Goal: Task Accomplishment & Management: Complete application form

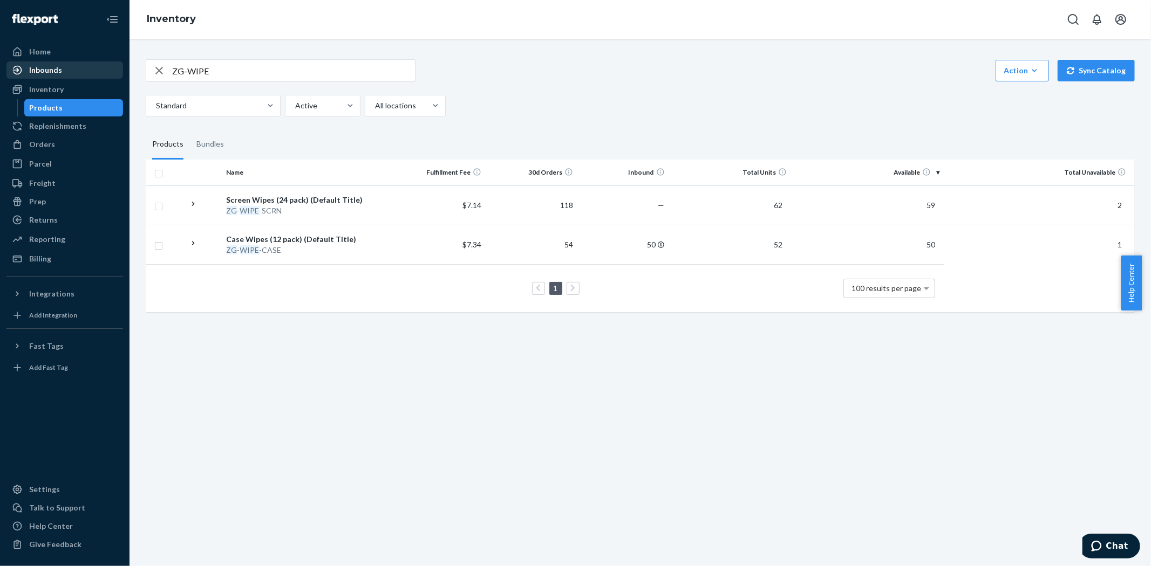
click at [47, 67] on div "Inbounds" at bounding box center [45, 70] width 33 height 11
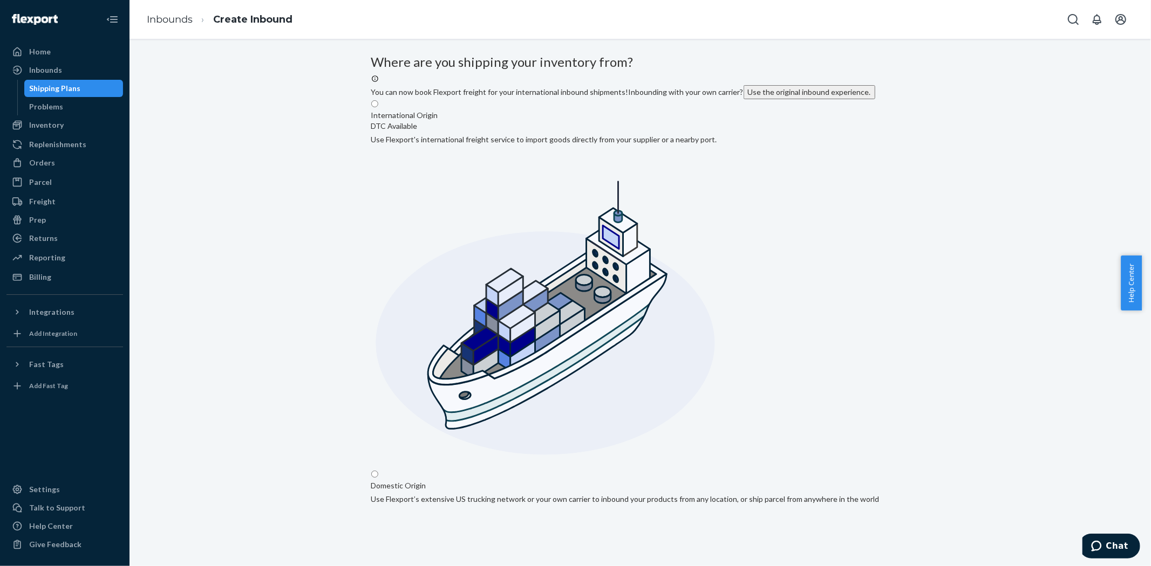
click at [378, 471] on input "Domestic Origin Use Flexport’s extensive US trucking network or your own carrie…" at bounding box center [374, 474] width 7 height 7
radio input "true"
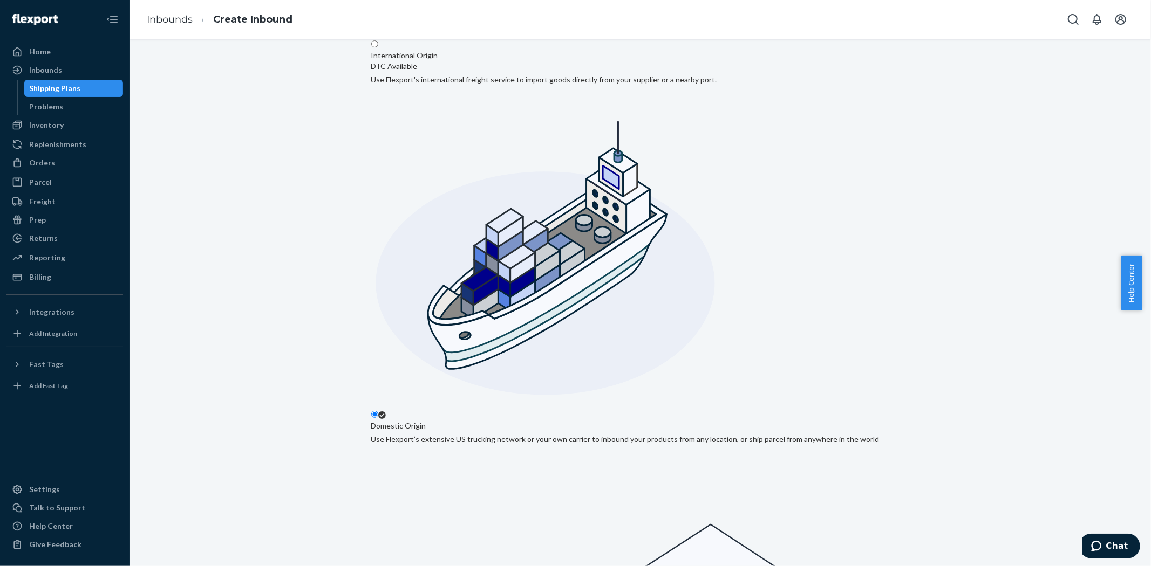
type input "Gladstone Fulfillment"
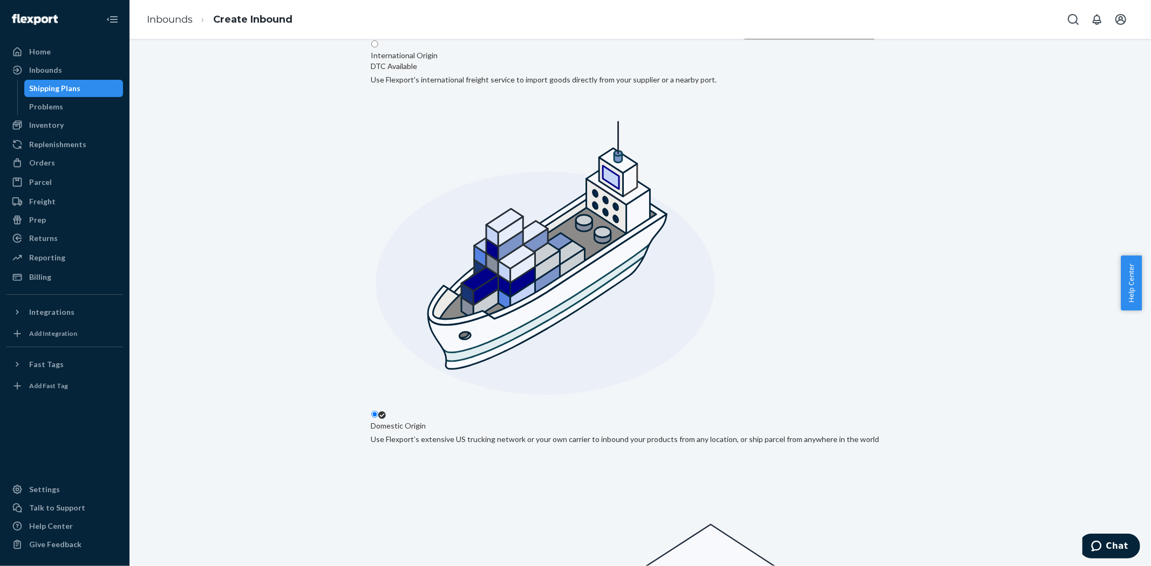
type input "Unit A"
type input "[GEOGRAPHIC_DATA]"
type input "CA"
type input "91761"
type input "[STREET_ADDRESS]"
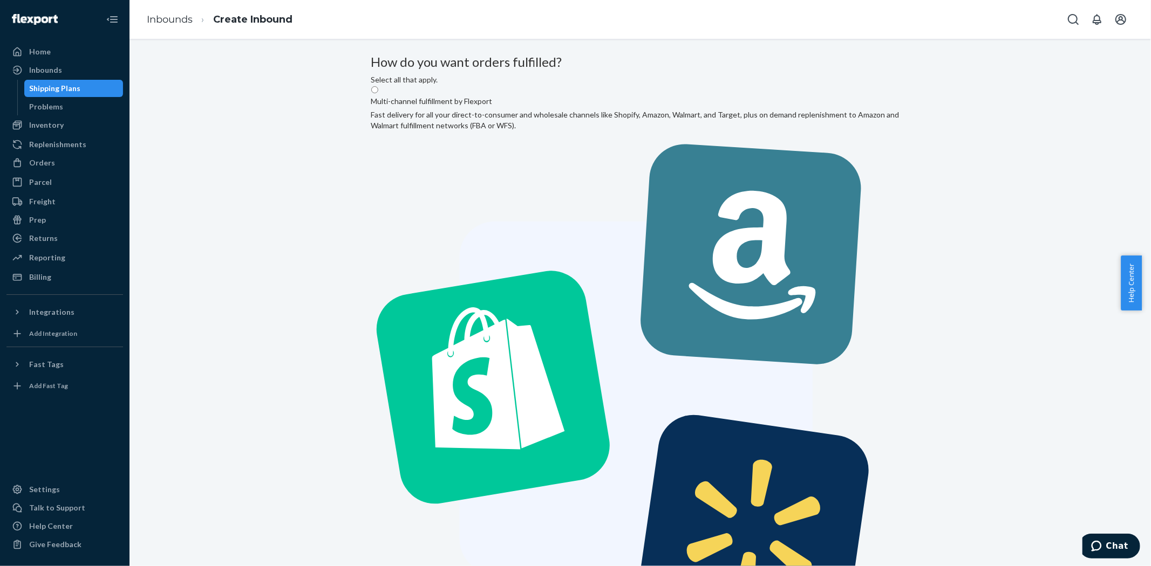
click at [610, 166] on label "Multi-channel fulfillment by Flexport Fast delivery for all your direct-to-cons…" at bounding box center [640, 378] width 538 height 587
click at [378, 93] on input "Multi-channel fulfillment by Flexport Fast delivery for all your direct-to-cons…" at bounding box center [374, 89] width 7 height 7
radio input "true"
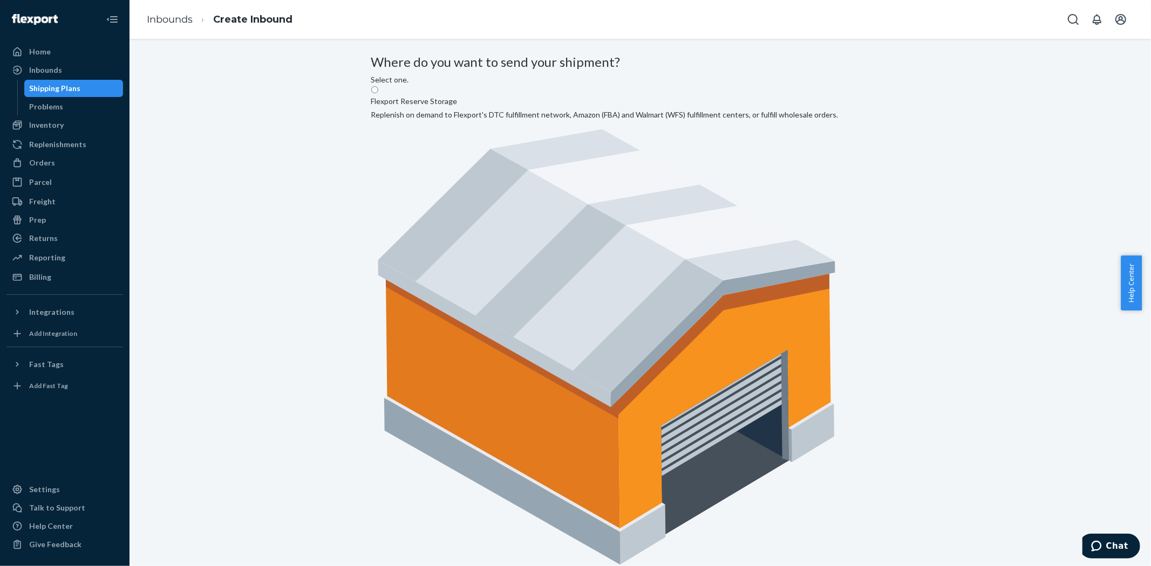
radio input "true"
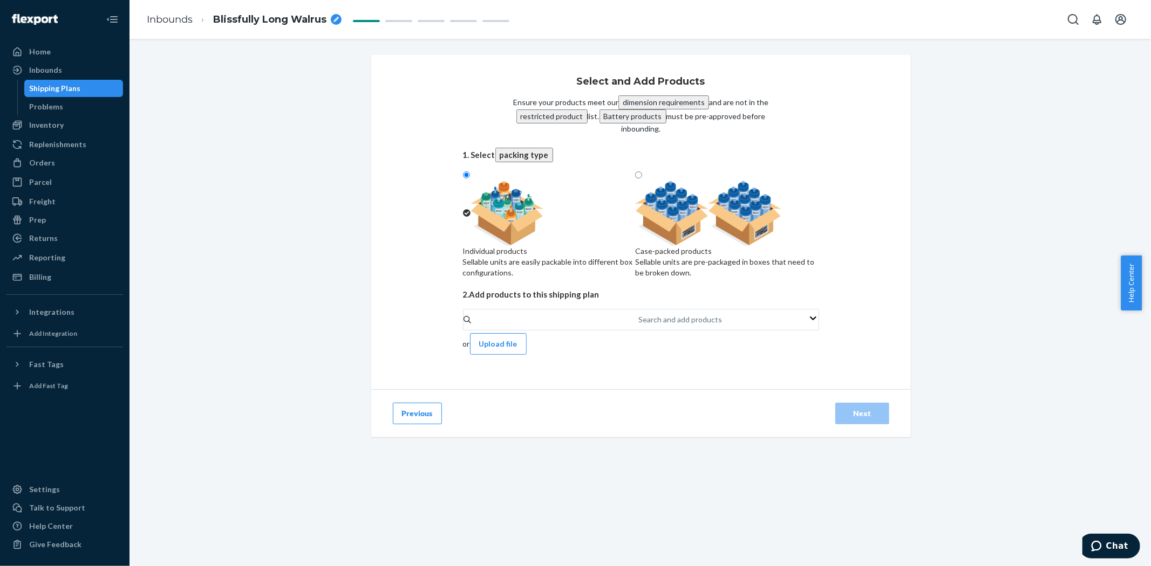
click at [746, 257] on div "Sellable units are pre-packaged in boxes that need to be broken down." at bounding box center [726, 268] width 183 height 22
click at [642, 179] on input "Case-packed products Sellable units are pre-packaged in boxes that need to be b…" at bounding box center [638, 175] width 7 height 7
radio input "true"
radio input "false"
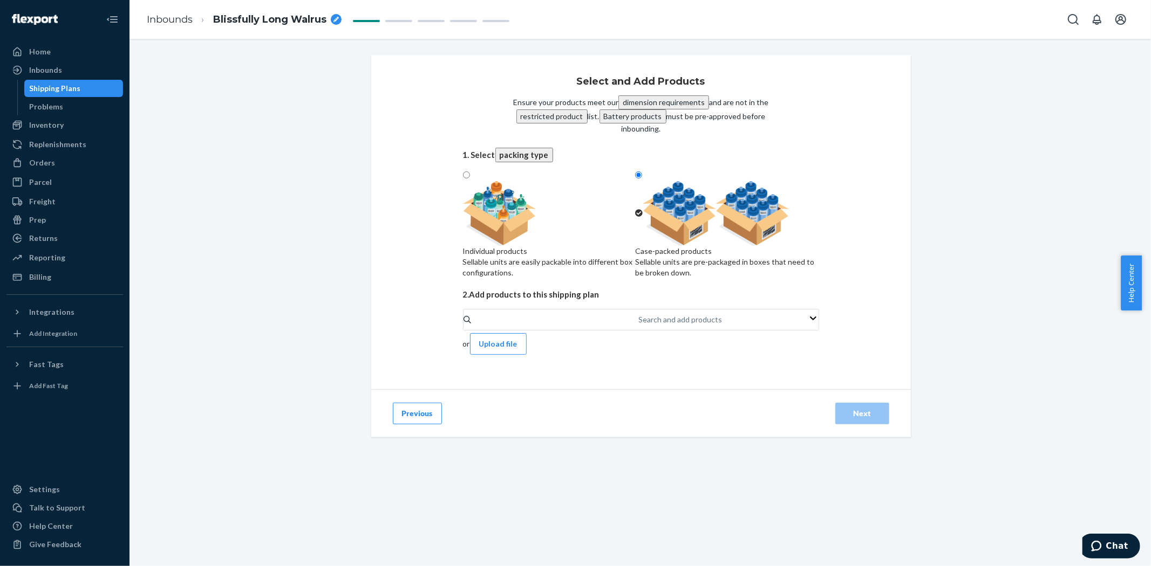
click at [765, 231] on div at bounding box center [726, 213] width 183 height 65
click at [642, 179] on input "Case-packed products Sellable units are pre-packaged in boxes that need to be b…" at bounding box center [638, 175] width 7 height 7
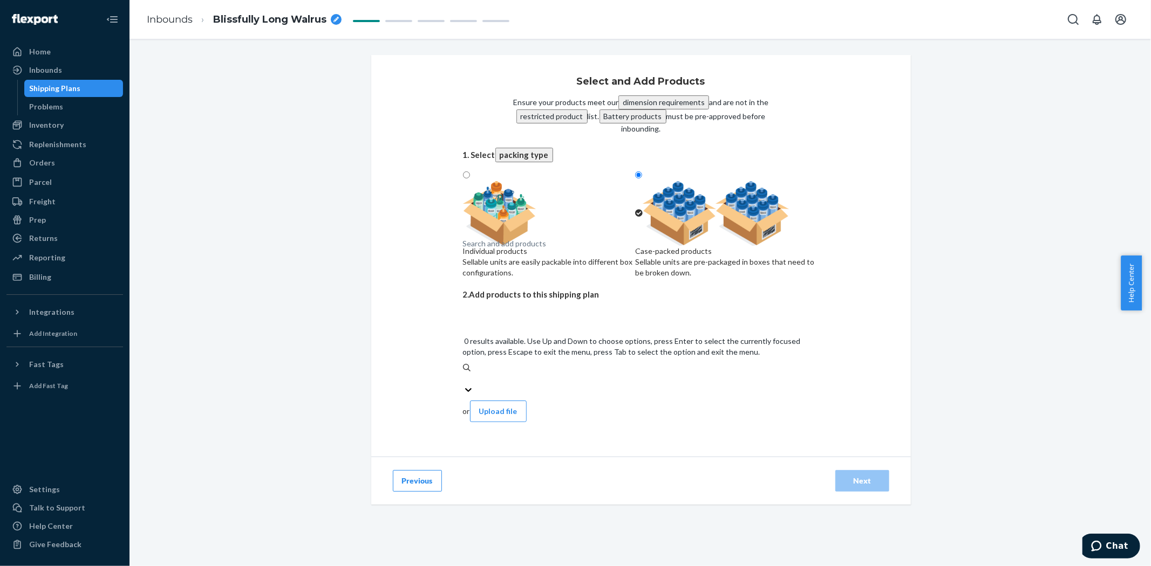
click at [581, 374] on div "Search and add products" at bounding box center [641, 379] width 356 height 11
click at [464, 374] on input "0 results available. Use Up and Down to choose options, press Enter to select t…" at bounding box center [463, 379] width 1 height 11
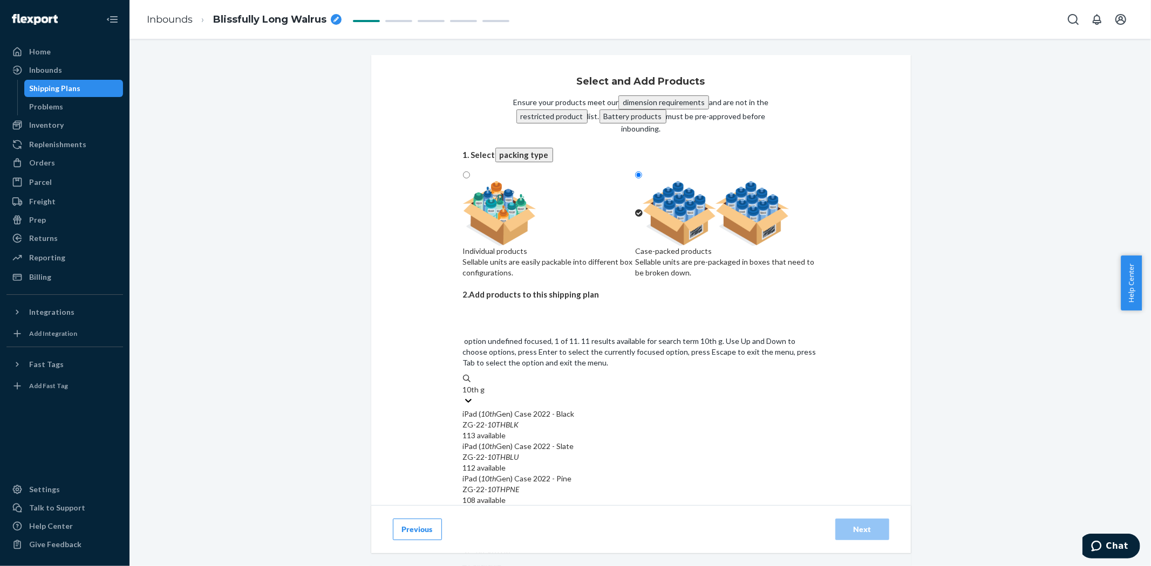
type input "10th gen"
click at [510, 442] on em "Gen" at bounding box center [504, 446] width 12 height 9
click at [493, 385] on input "10th gen" at bounding box center [478, 390] width 30 height 11
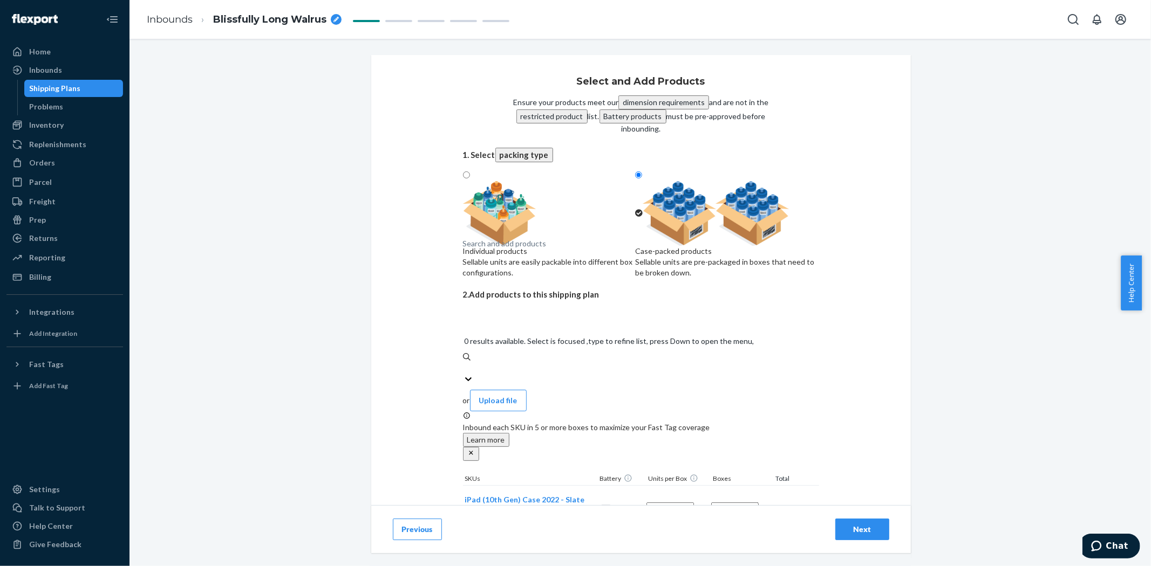
click at [493, 249] on div "Search and add products" at bounding box center [505, 243] width 84 height 11
click at [464, 363] on input "0 results available. Select is focused ,type to refine list, press Down to open…" at bounding box center [463, 368] width 1 height 11
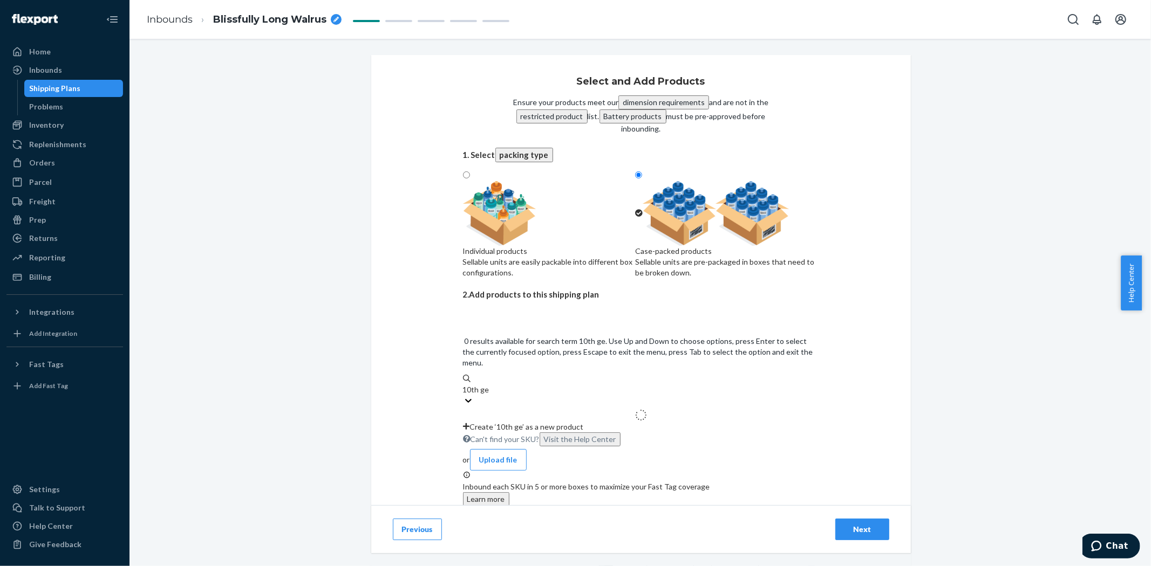
type input "10th gen"
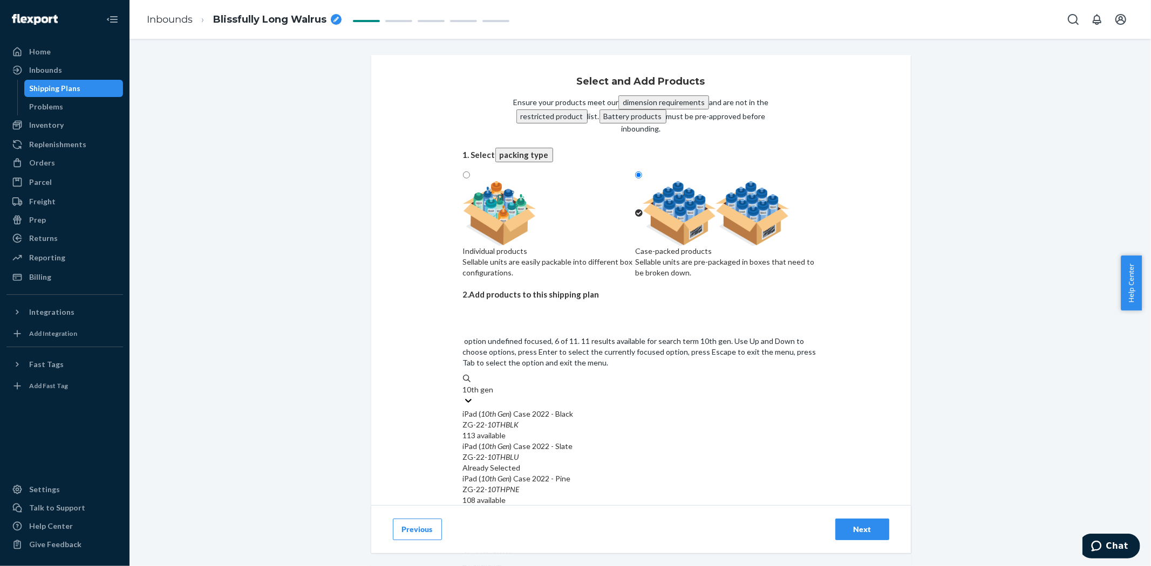
scroll to position [180, 0]
click at [493, 385] on input "10th gen" at bounding box center [478, 390] width 30 height 11
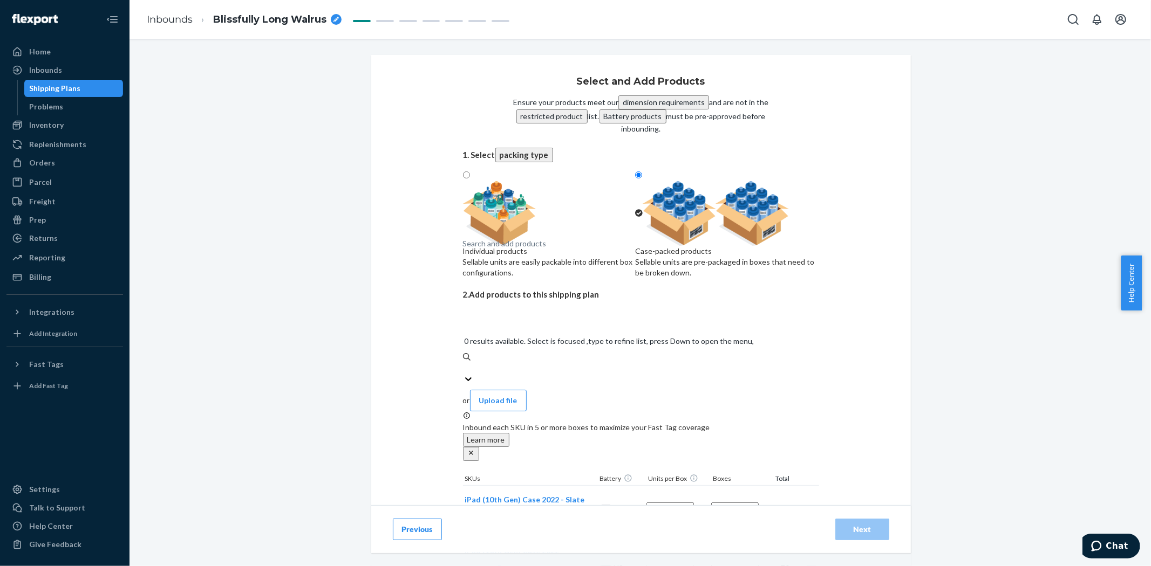
click at [514, 363] on div "Search and add products" at bounding box center [641, 368] width 356 height 11
click at [464, 363] on input "0 results available. Select is focused ,type to refine list, press Down to open…" at bounding box center [463, 368] width 1 height 11
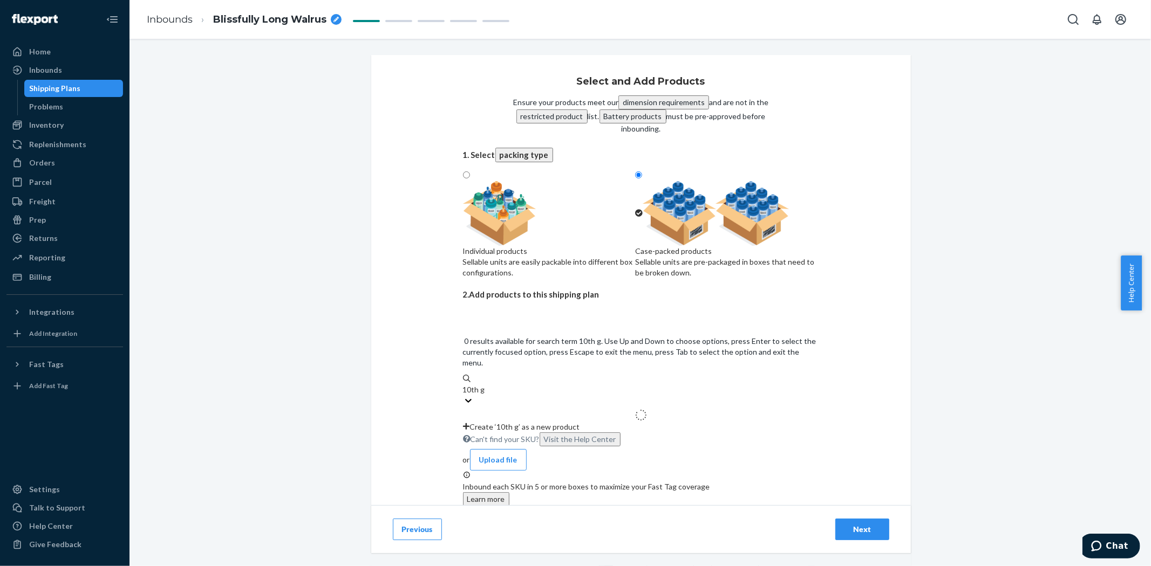
type input "10th gen"
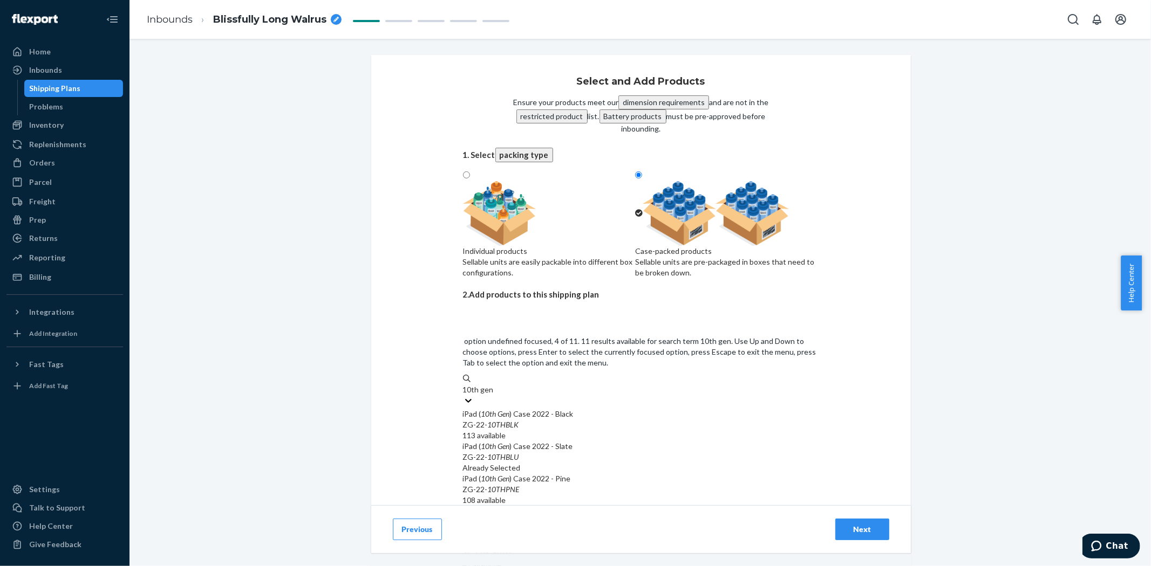
click at [494, 507] on em "10th" at bounding box center [488, 511] width 15 height 9
click at [493, 395] on input "10th gen" at bounding box center [478, 390] width 30 height 11
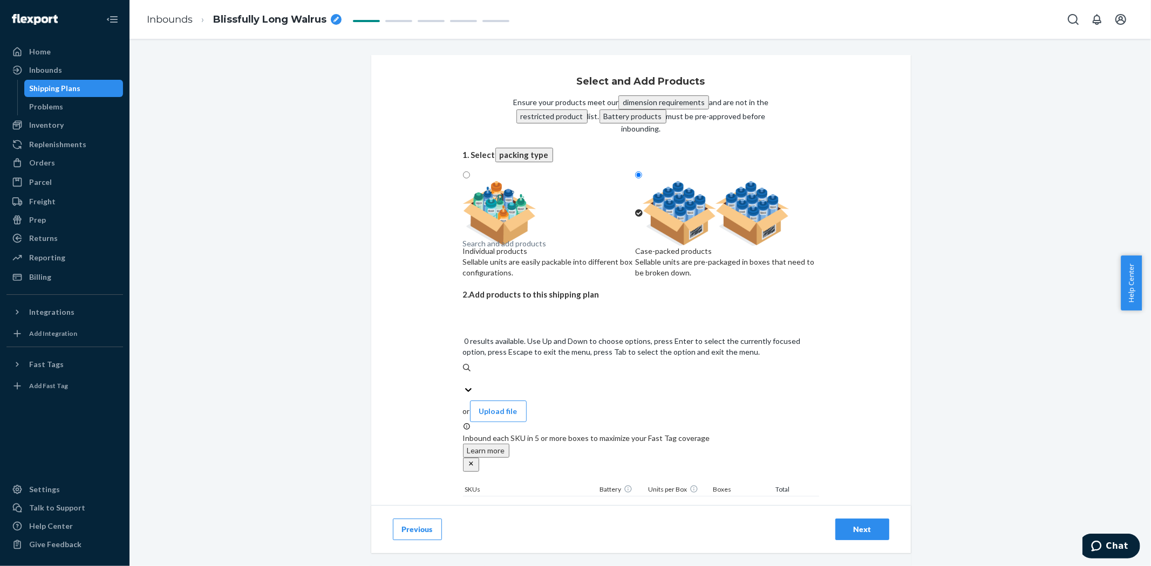
click at [542, 374] on div "Search and add products" at bounding box center [641, 379] width 356 height 11
click at [464, 374] on input "0 results available. Use Up and Down to choose options, press Enter to select t…" at bounding box center [463, 379] width 1 height 11
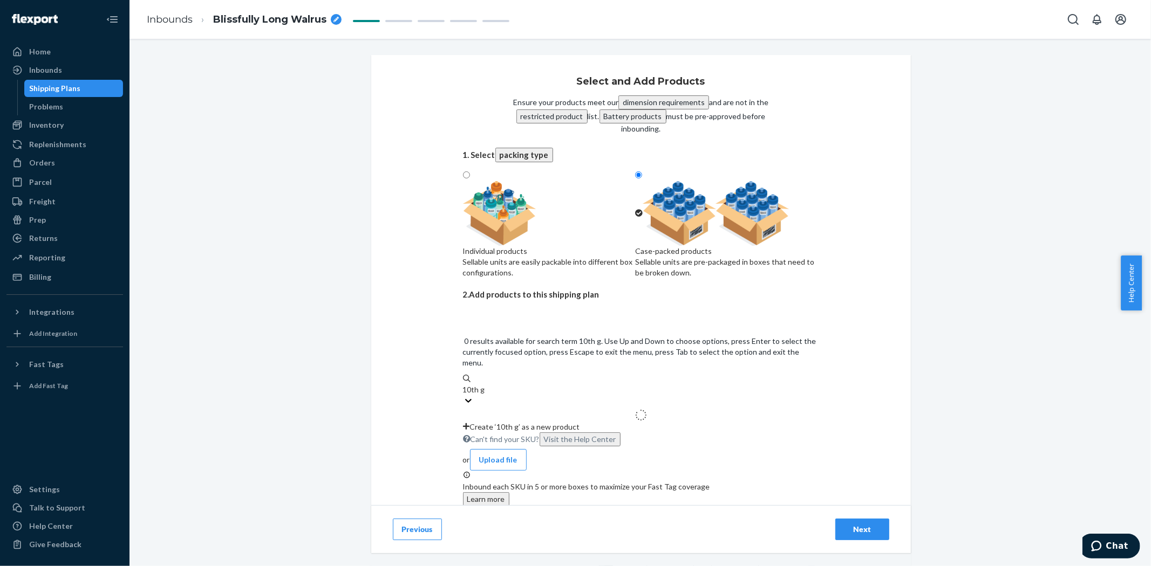
type input "10th gen"
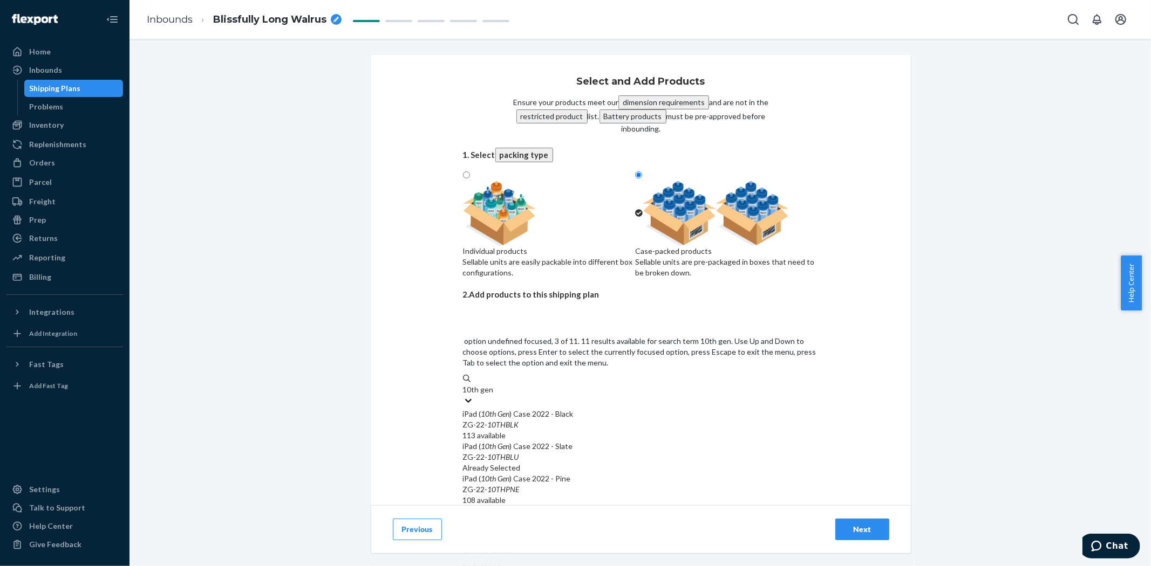
scroll to position [120, 0]
click at [490, 566] on div "iPad (A16/11th Gen ) 2025&iPad ( 10th Gen ) Case 2022 (Sand)" at bounding box center [641, 576] width 356 height 11
click at [490, 395] on input "10th gen" at bounding box center [478, 390] width 30 height 11
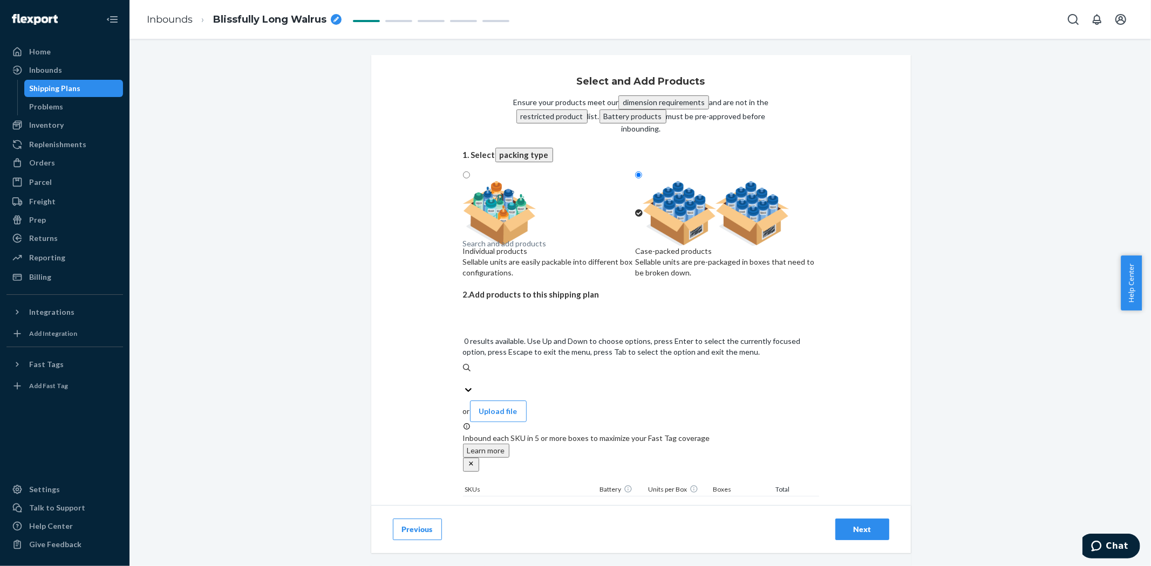
click at [524, 249] on div "Search and add products" at bounding box center [505, 243] width 84 height 11
click at [464, 374] on input "0 results available. Use Up and Down to choose options, press Enter to select t…" at bounding box center [463, 379] width 1 height 11
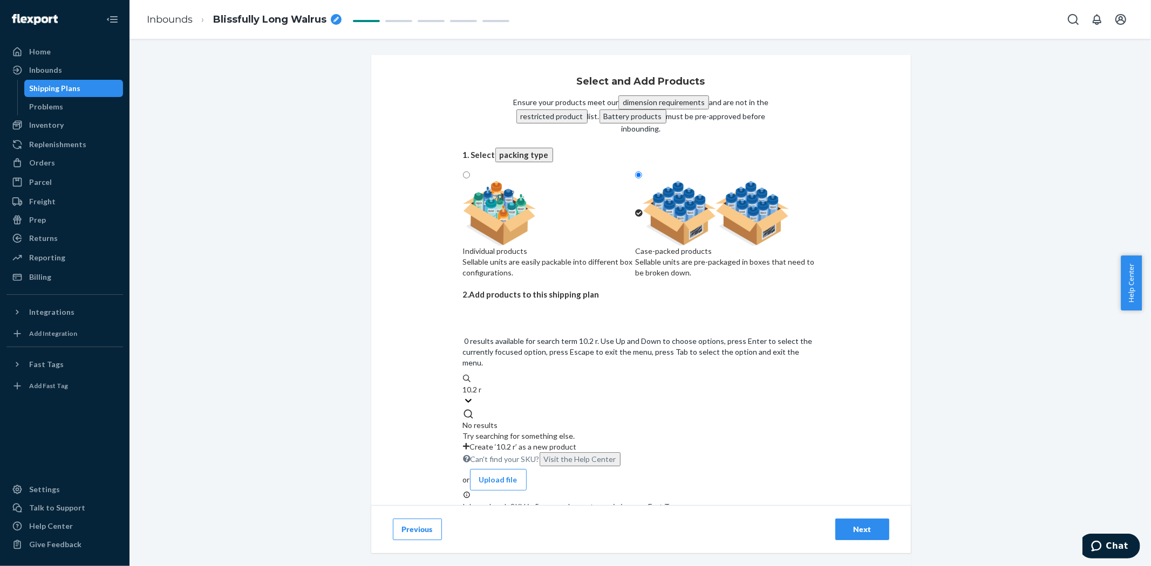
type input "10.2"
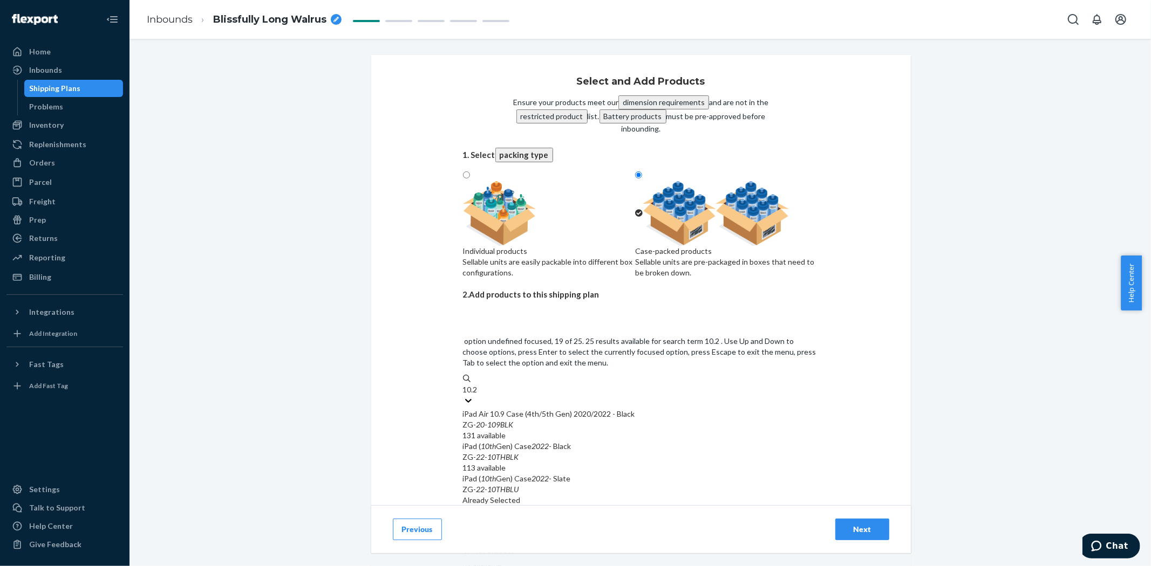
scroll to position [540, 0]
click at [480, 393] on input "10.2" at bounding box center [471, 390] width 17 height 11
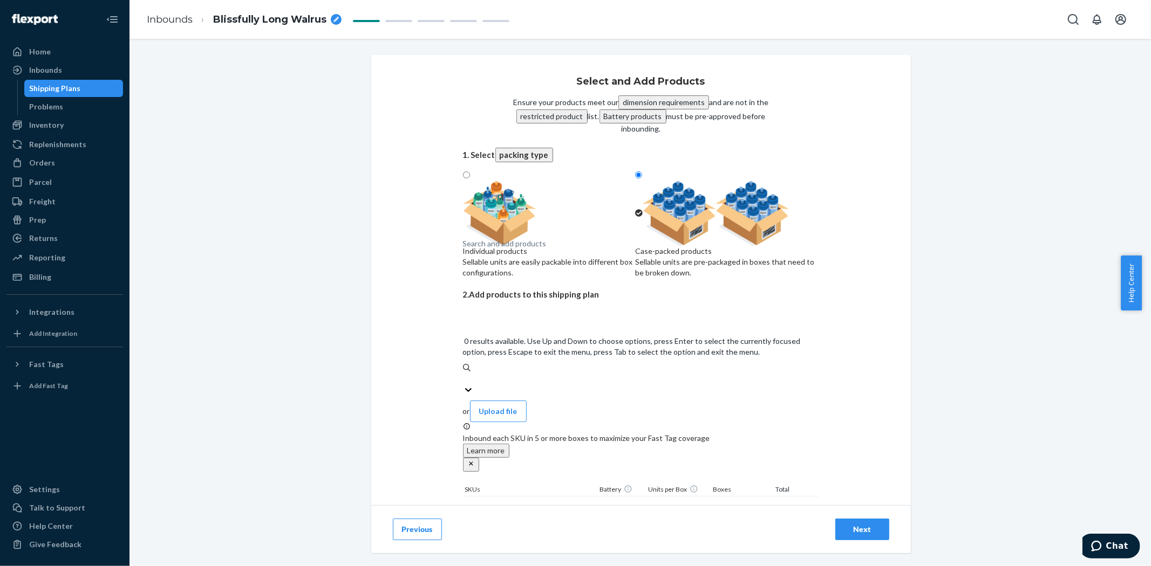
click at [504, 249] on div "Search and add products" at bounding box center [505, 243] width 84 height 11
click at [464, 374] on input "0 results available. Use Up and Down to choose options, press Enter to select t…" at bounding box center [463, 379] width 1 height 11
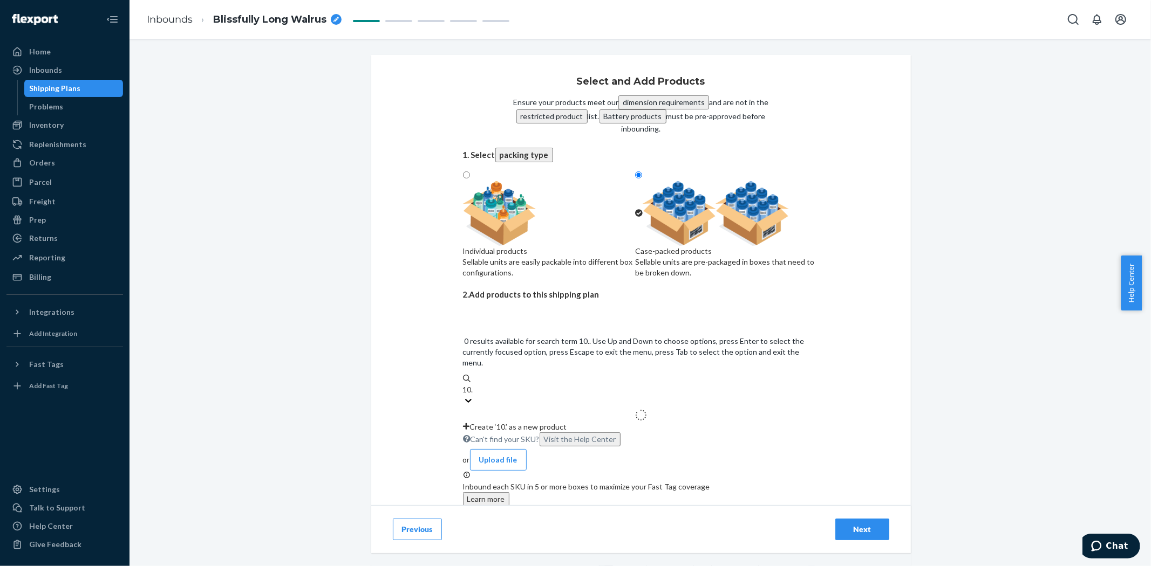
type input "10.9"
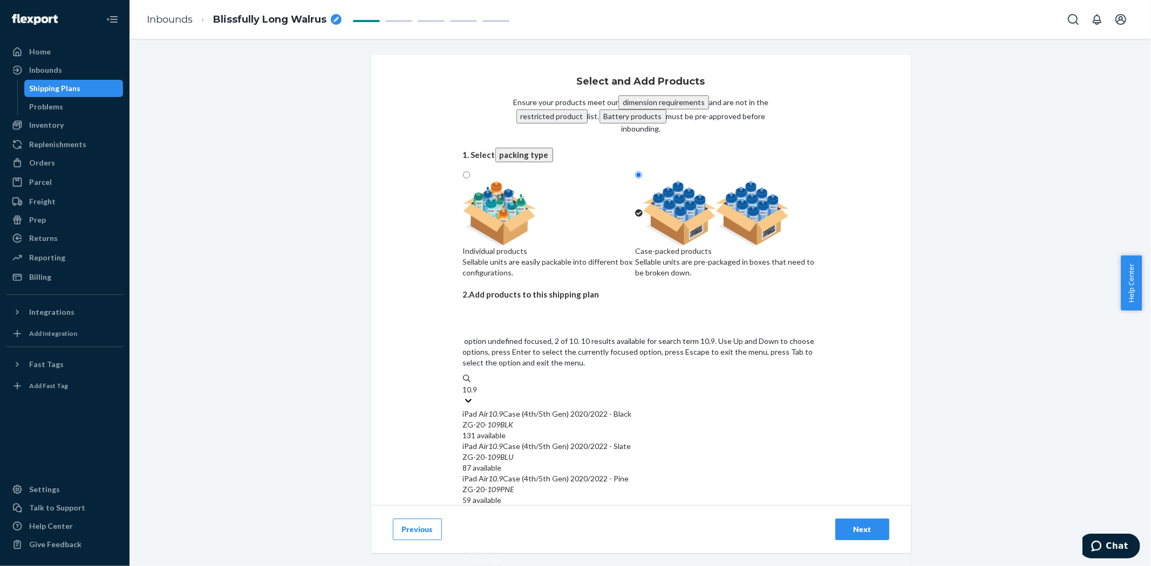
scroll to position [120, 0]
click at [515, 566] on div "iPad Air 11 (M2/M3) 2024/2025&iPad Air 10 . 9 Case (4th/5th Gen) 2020/2022 (San…" at bounding box center [641, 576] width 356 height 11
click at [479, 395] on input "10.9" at bounding box center [471, 390] width 16 height 11
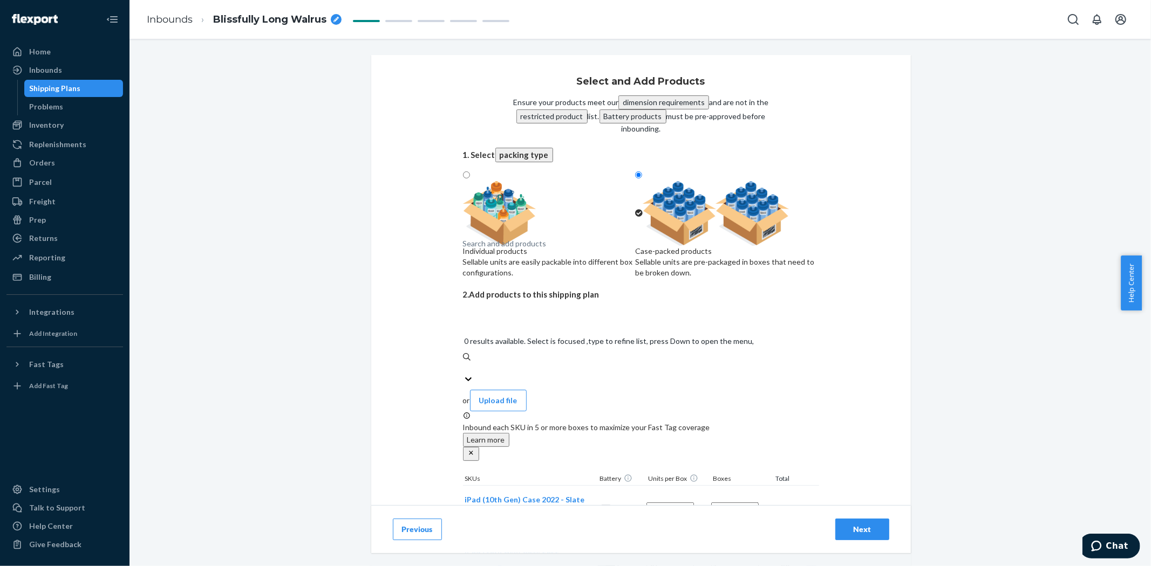
click at [500, 249] on div "Search and add products" at bounding box center [505, 243] width 84 height 11
click at [464, 363] on input "0 results available. Select is focused ,type to refine list, press Down to open…" at bounding box center [463, 368] width 1 height 11
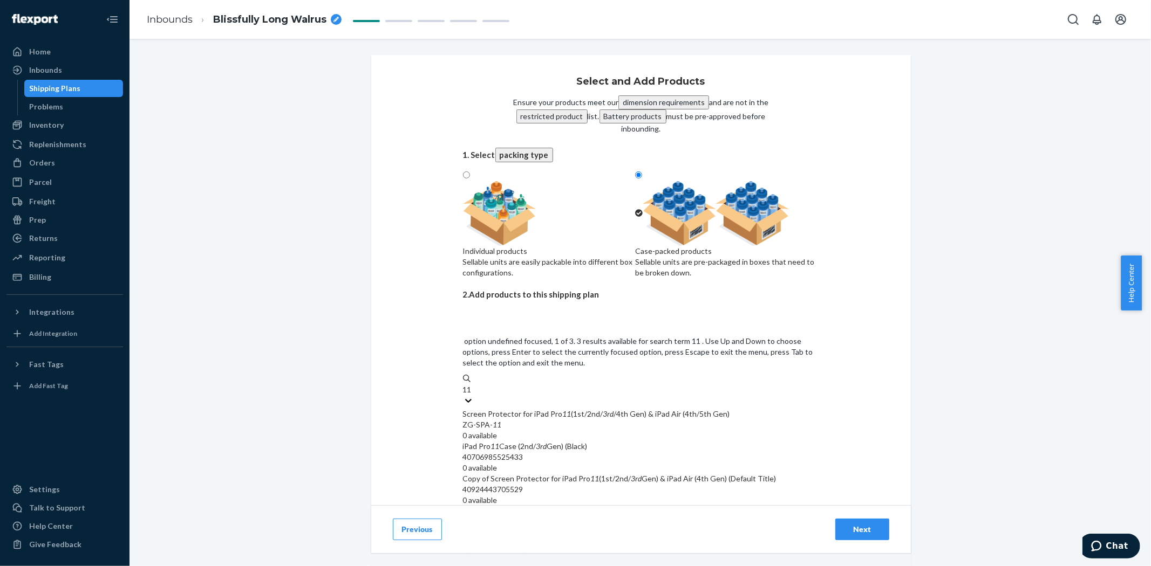
type input "11"
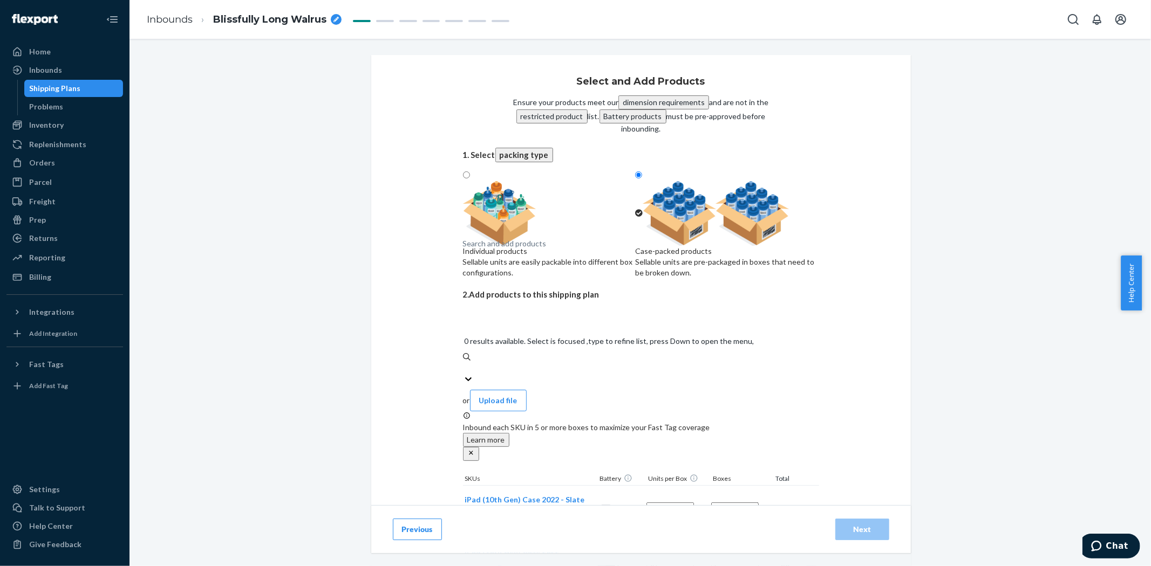
click at [499, 249] on div "Search and add products" at bounding box center [505, 243] width 84 height 11
click at [464, 363] on input "0 results available. Select is focused ,type to refine list, press Down to open…" at bounding box center [463, 368] width 1 height 11
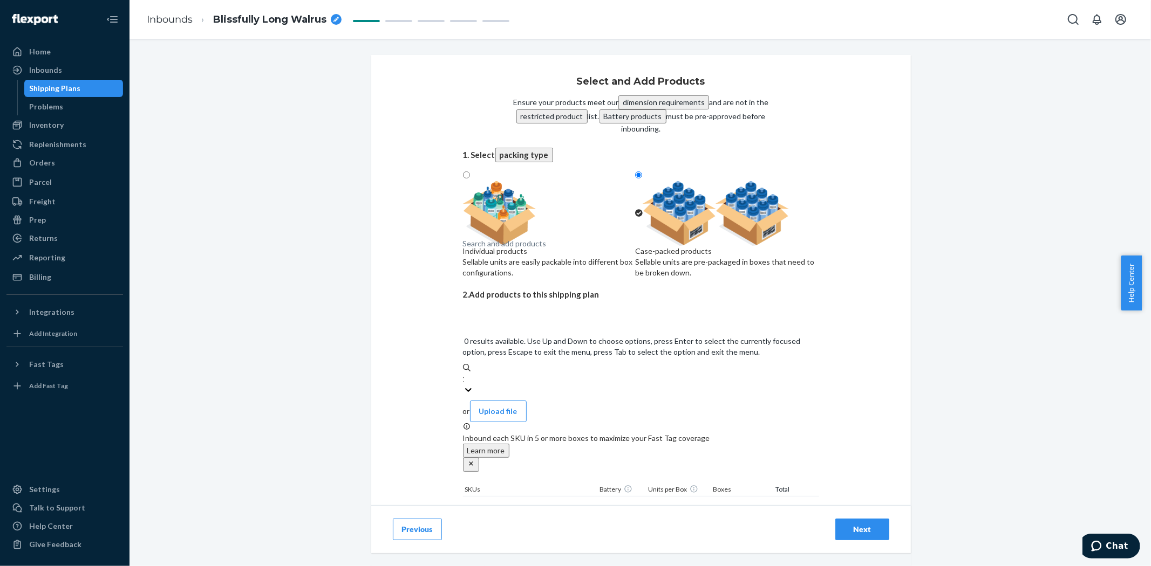
type input "11"
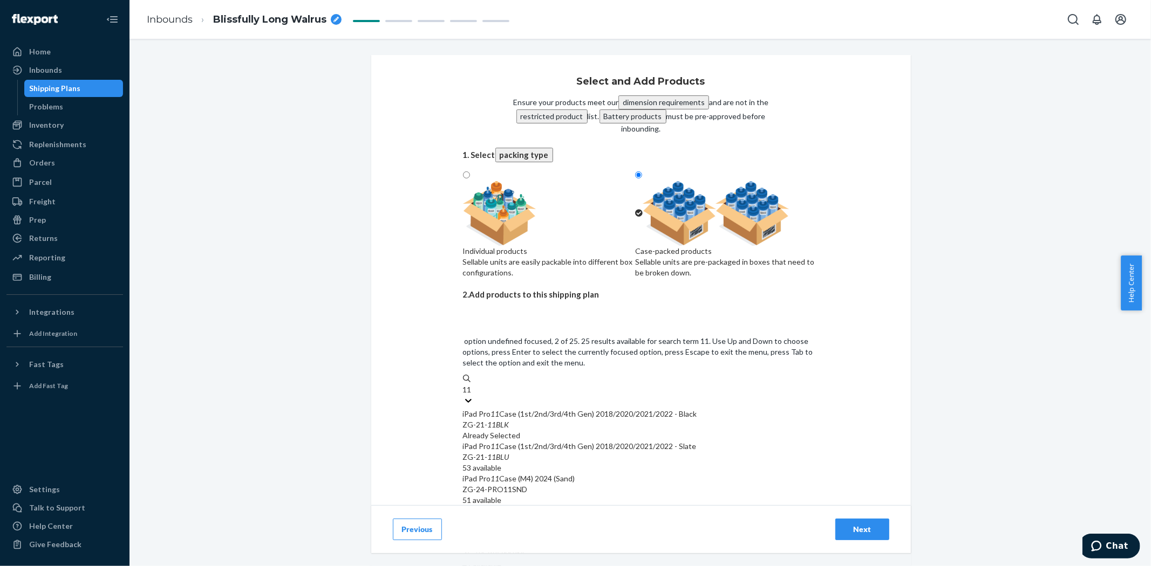
click at [534, 441] on div "iPad Pro 11 Case (1st/2nd/3rd/4th Gen) 2018/2020/2021/2022 - Slate" at bounding box center [641, 446] width 356 height 11
click at [473, 395] on input "11" at bounding box center [468, 390] width 10 height 11
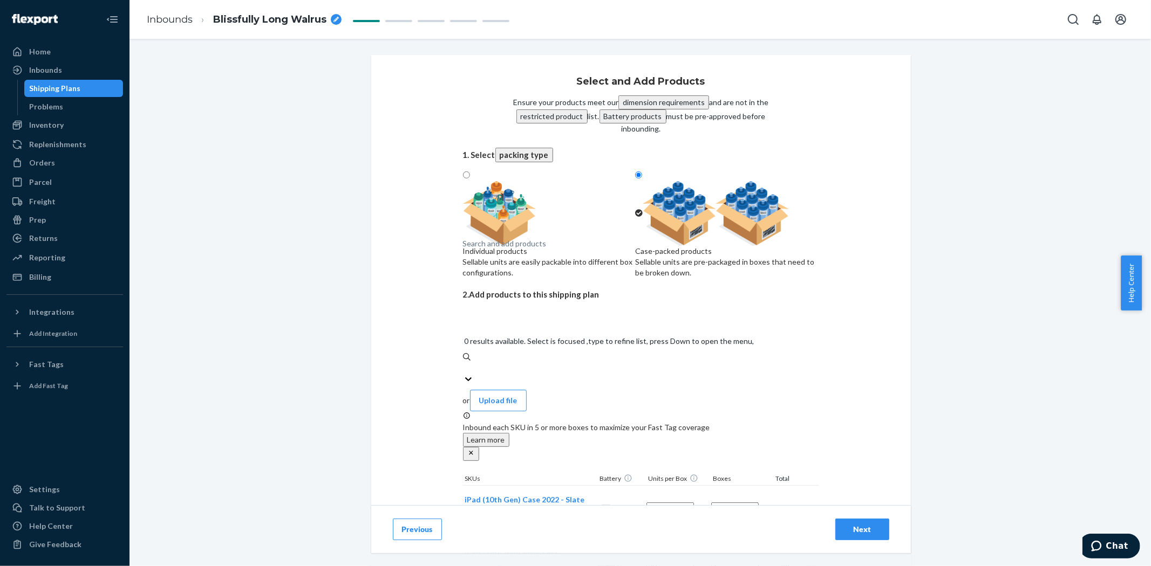
click at [531, 249] on div "Search and add products" at bounding box center [505, 243] width 84 height 11
click at [464, 363] on input "0 results available. Select is focused ,type to refine list, press Down to open…" at bounding box center [463, 368] width 1 height 11
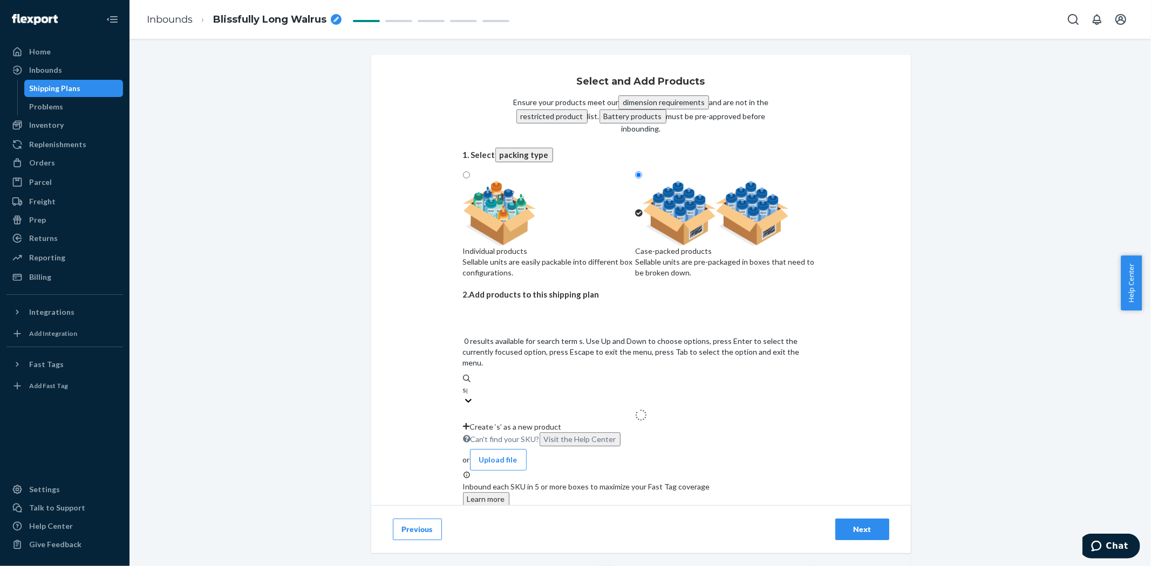
type input "spa"
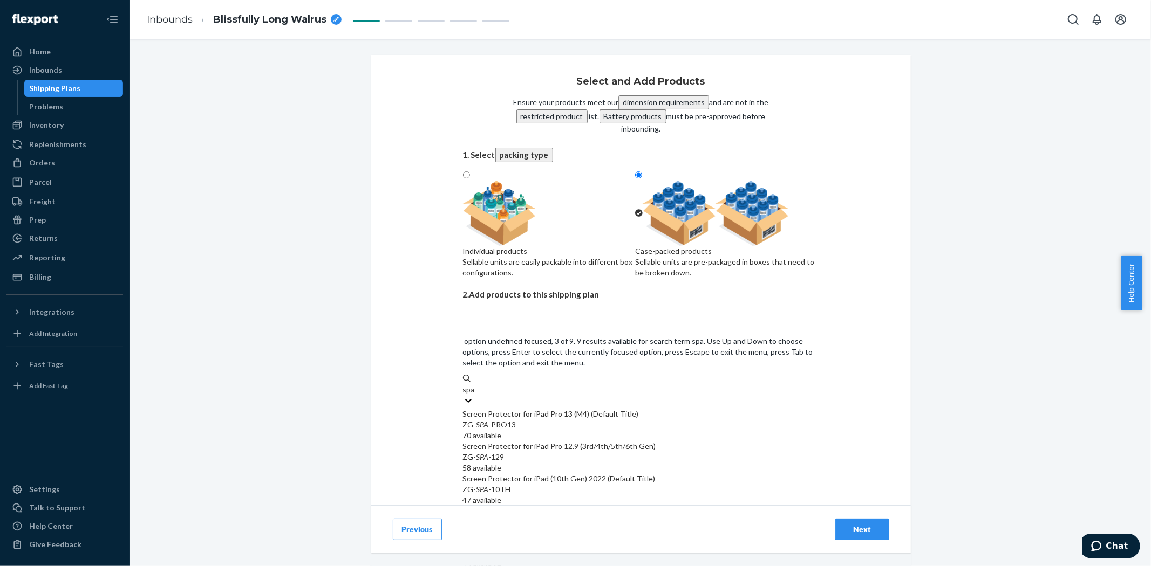
click at [486, 485] on em "SPA" at bounding box center [482, 489] width 12 height 9
click at [475, 395] on input "spa" at bounding box center [469, 390] width 12 height 11
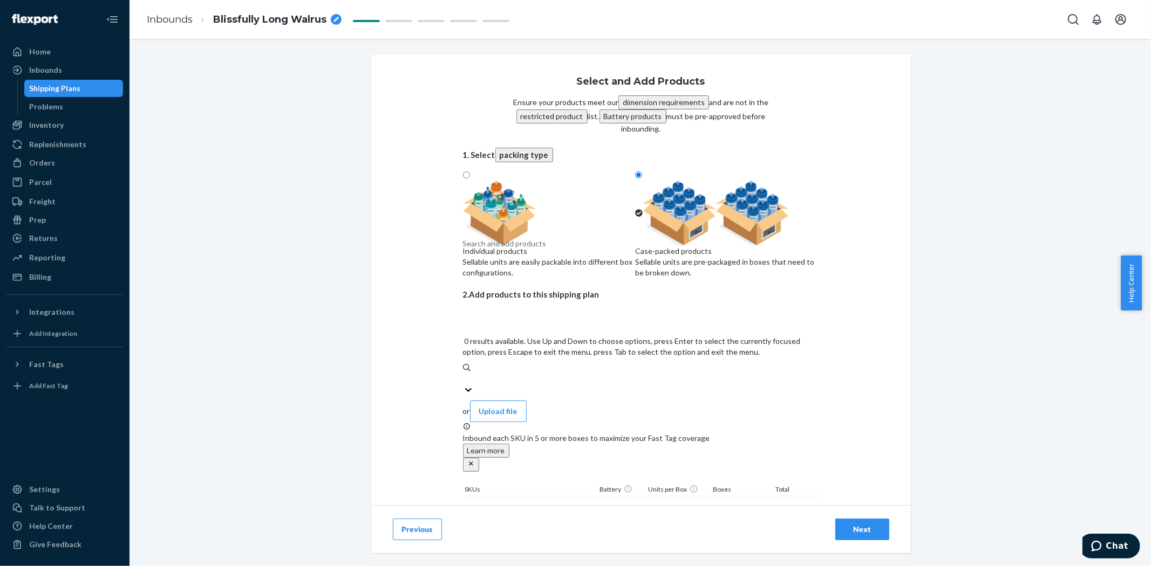
click at [497, 249] on div "Search and add products" at bounding box center [505, 243] width 84 height 11
click at [464, 374] on input "0 results available. Use Up and Down to choose options, press Enter to select t…" at bounding box center [463, 379] width 1 height 11
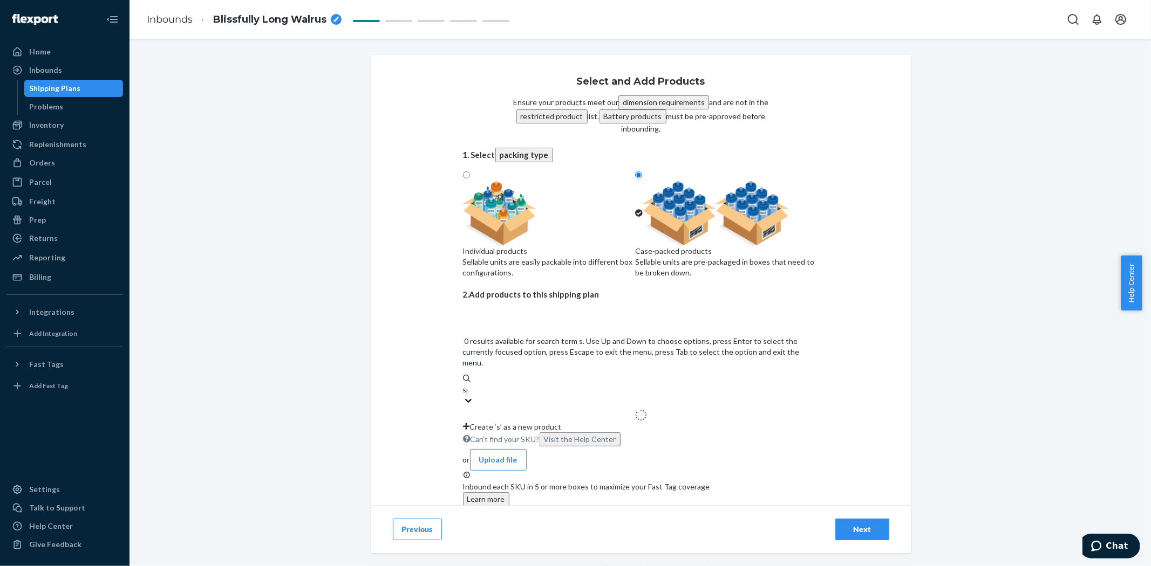
type input "spa"
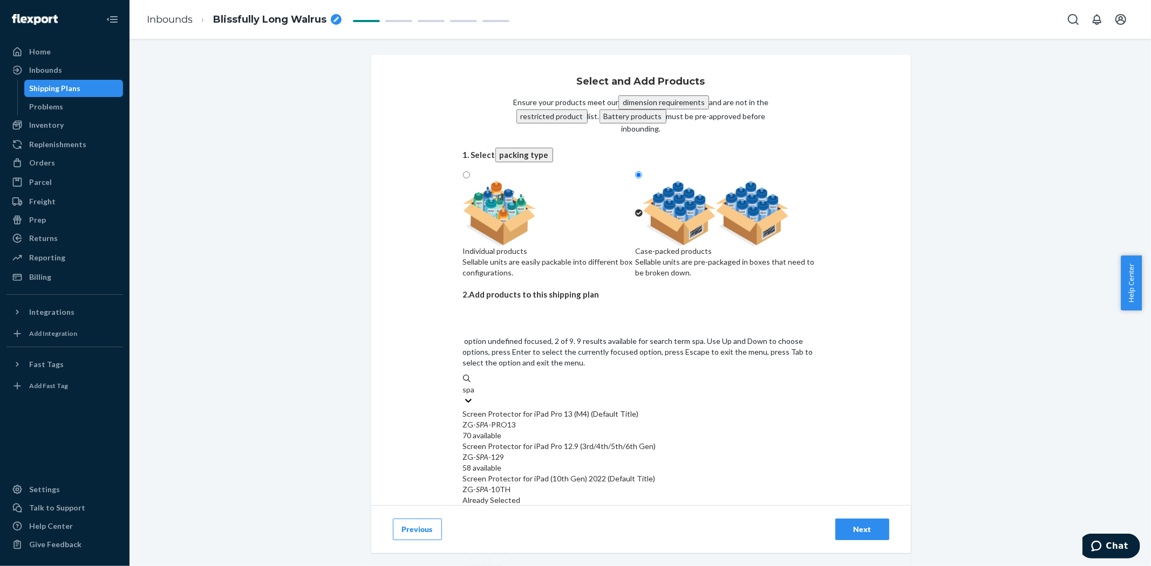
scroll to position [60, 0]
click at [489, 506] on div "Screen Protector for iPad Air 11 (M2) (Default Title)" at bounding box center [641, 511] width 356 height 11
click at [475, 395] on input "spa" at bounding box center [469, 390] width 12 height 11
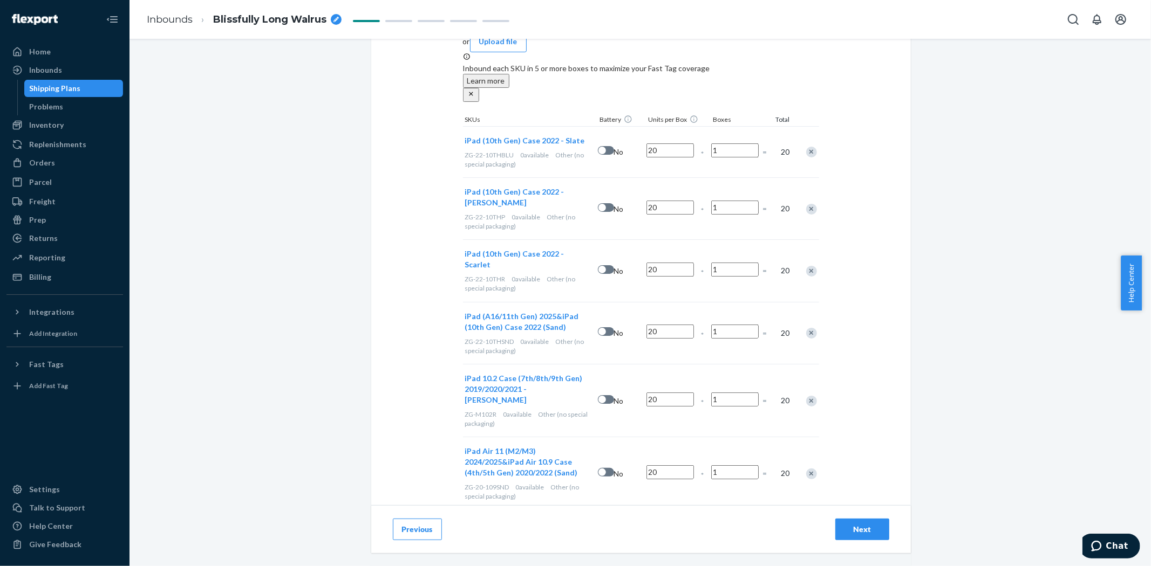
scroll to position [520, 0]
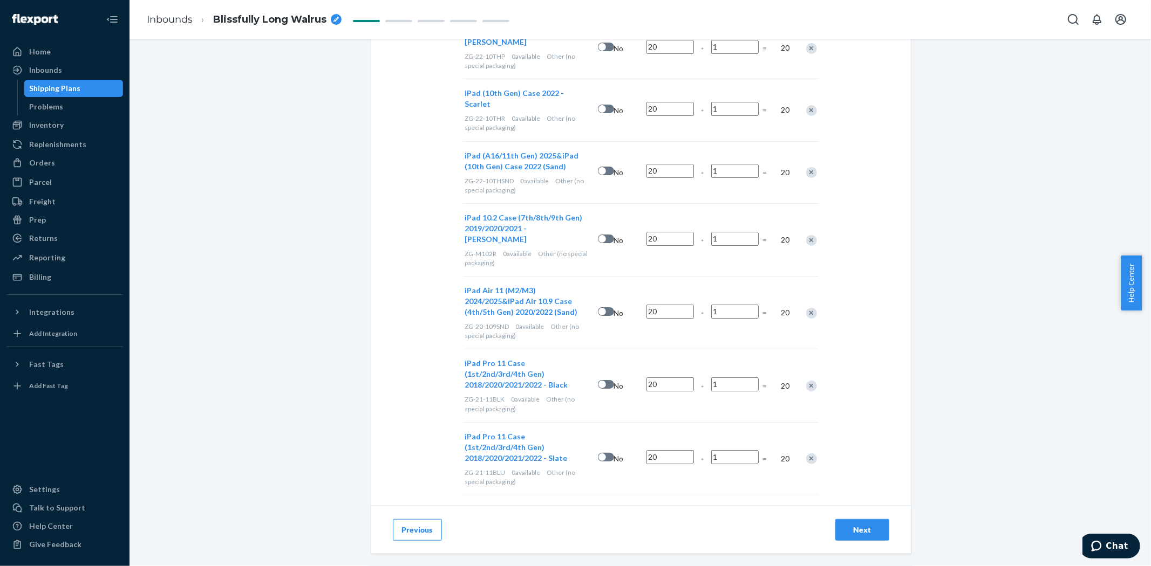
click at [806, 381] on div "Remove Item" at bounding box center [811, 386] width 11 height 11
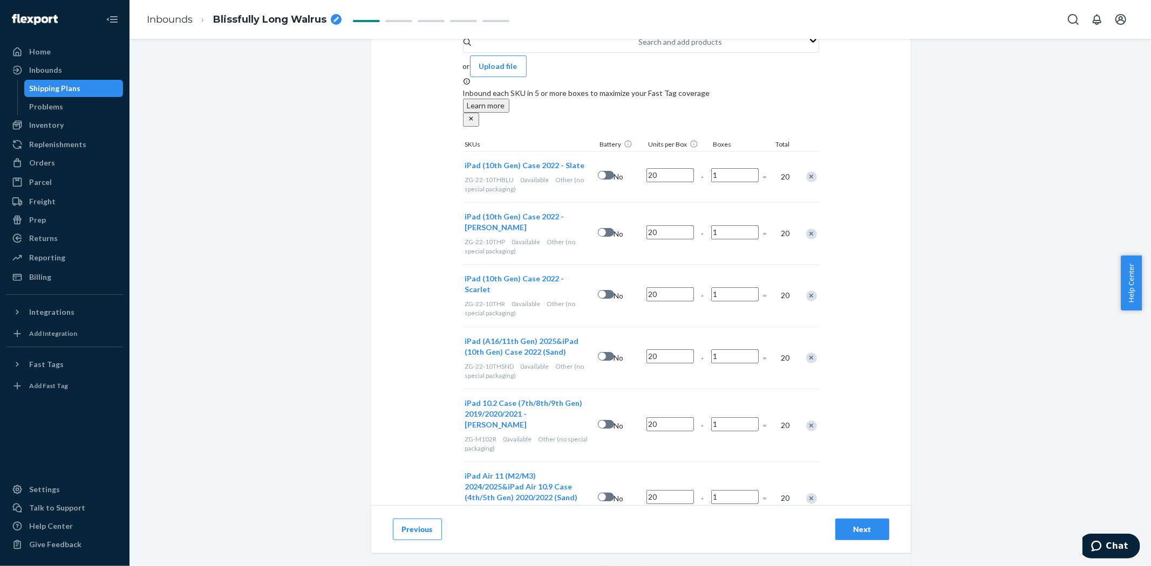
scroll to position [218, 0]
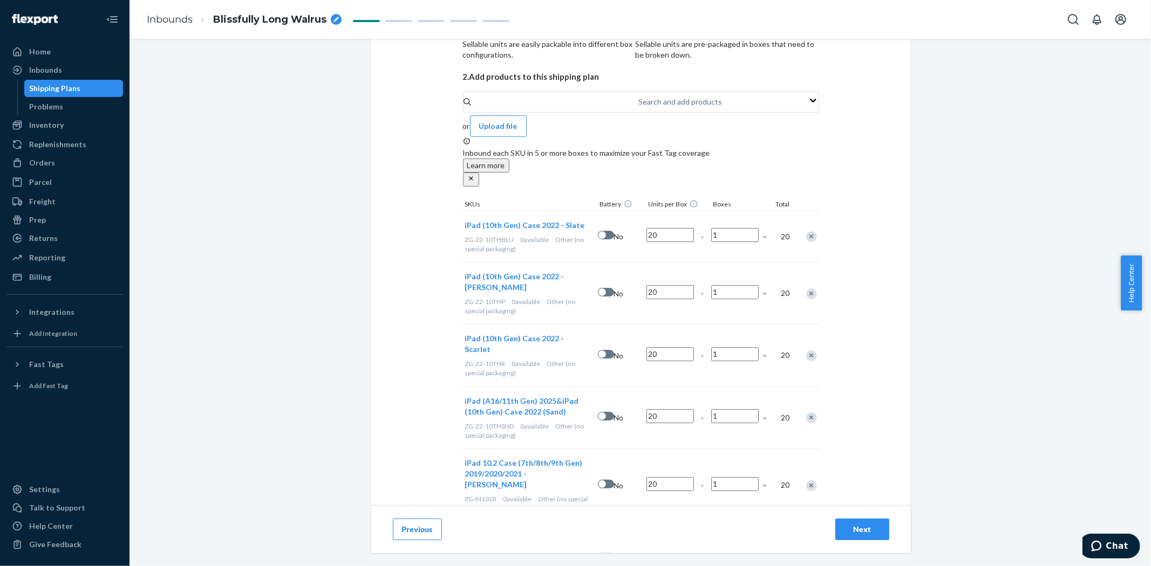
click at [719, 285] on input "1" at bounding box center [734, 292] width 47 height 14
type input "2"
click at [872, 336] on div "Select and Add Products Ensure your products meet our dimension requirements an…" at bounding box center [641, 325] width 540 height 977
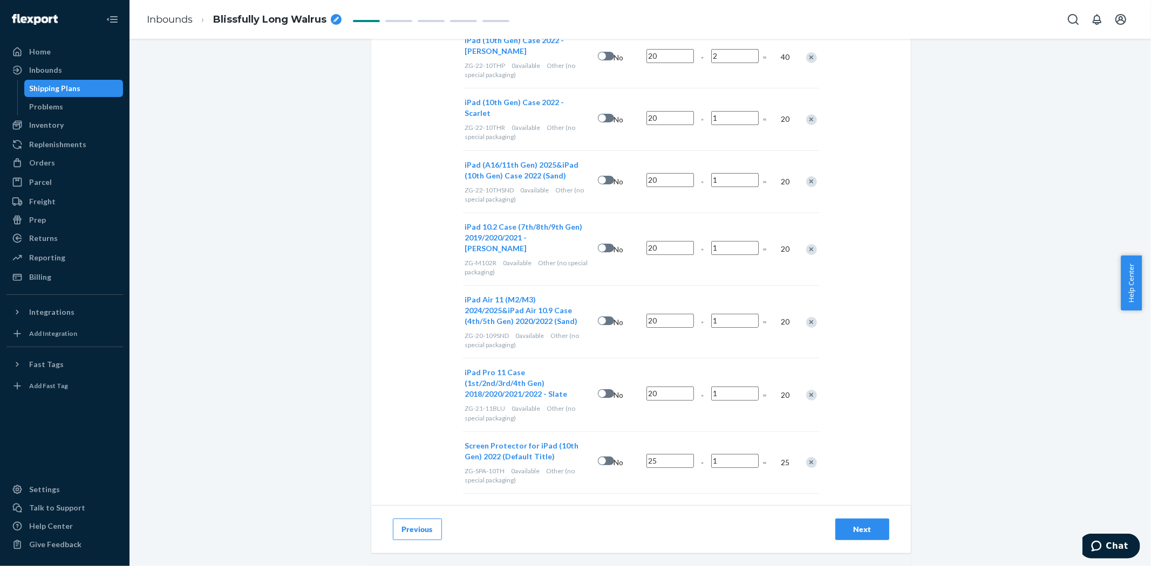
scroll to position [458, 0]
click at [844, 526] on div "Next" at bounding box center [862, 529] width 36 height 11
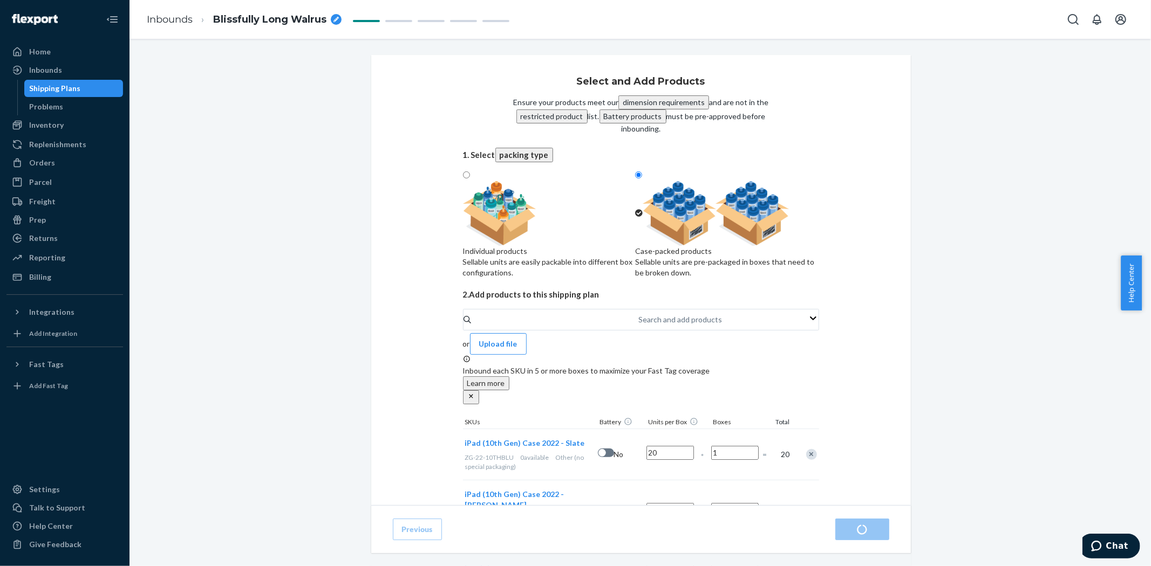
radio input "true"
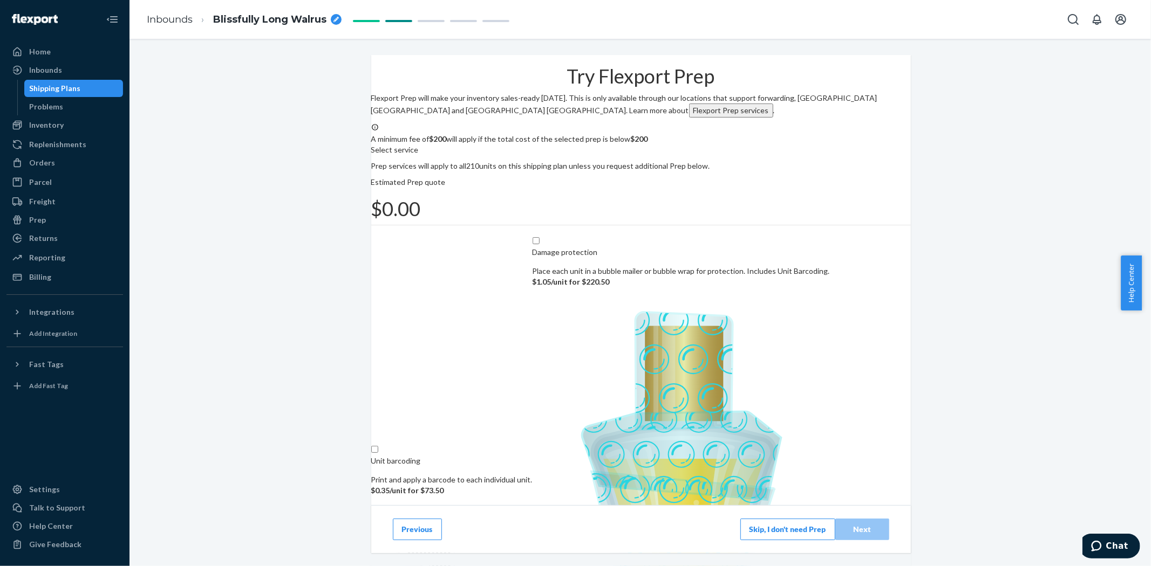
click at [762, 524] on button "Skip, I don't need Prep" at bounding box center [787, 530] width 95 height 22
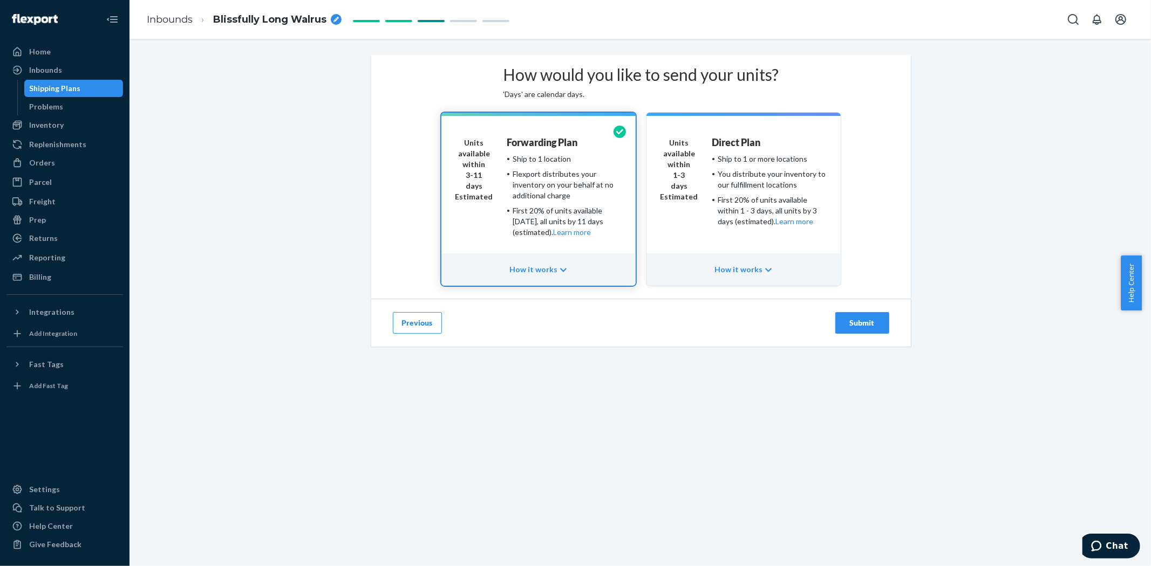
click at [479, 245] on div "Units available within 3-11 days Estimated" at bounding box center [474, 192] width 38 height 108
click at [850, 329] on div "Submit" at bounding box center [862, 323] width 36 height 11
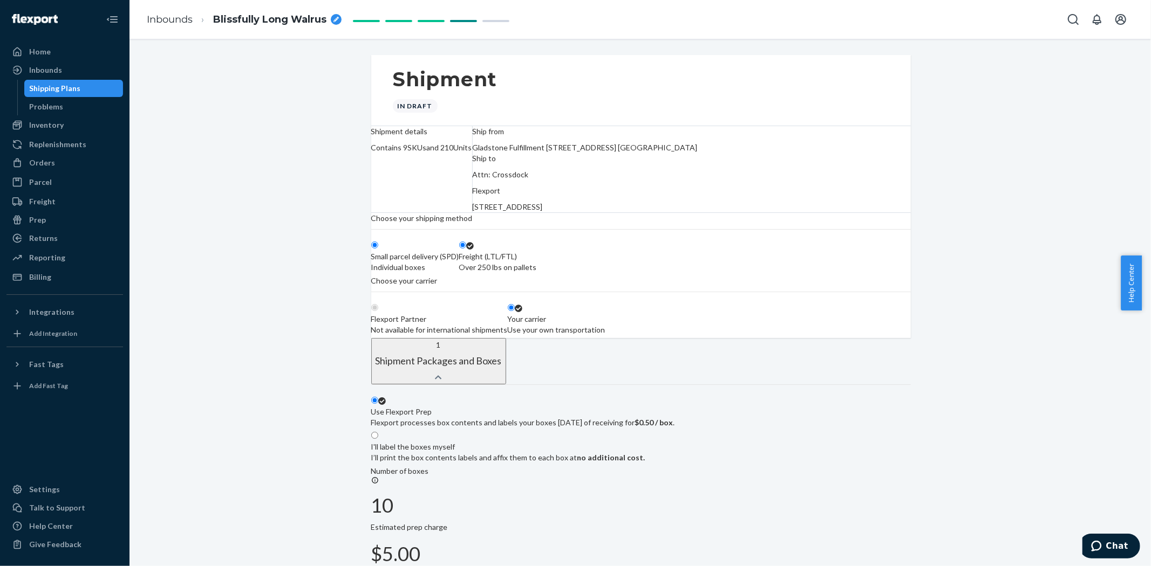
radio input "true"
radio input "false"
radio input "true"
radio input "false"
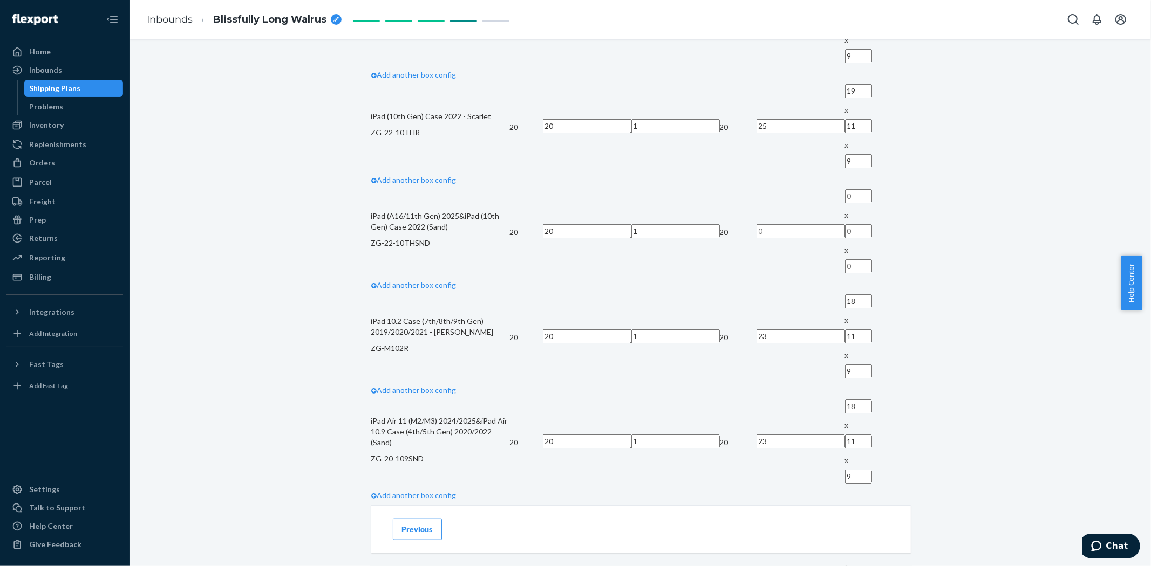
scroll to position [659, 0]
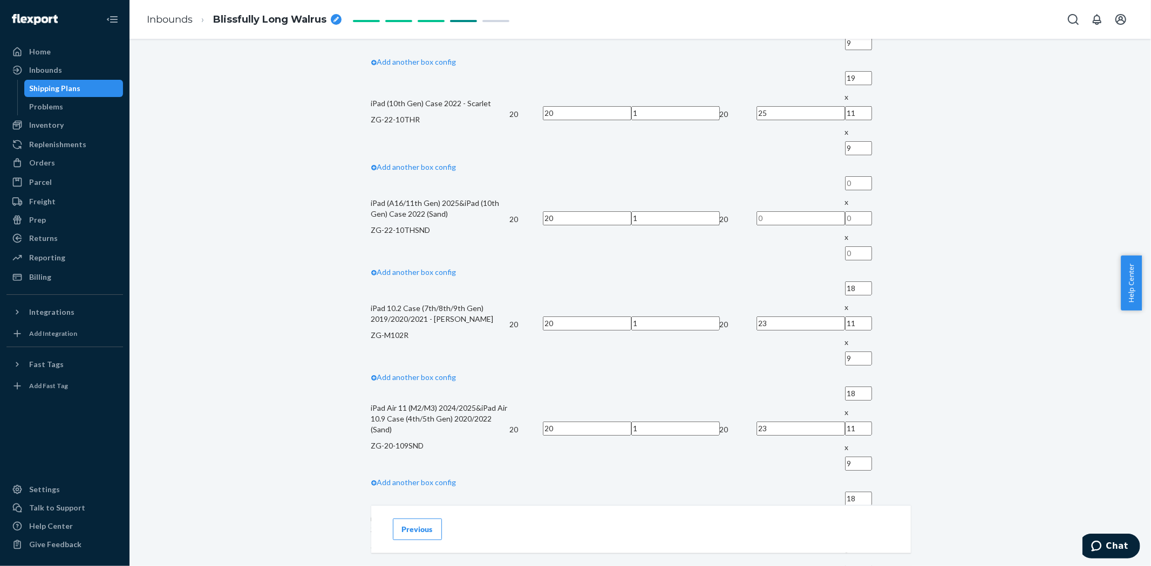
drag, startPoint x: 709, startPoint y: 216, endPoint x: 686, endPoint y: 222, distance: 23.3
click at [756, 222] on td at bounding box center [800, 220] width 88 height 94
type input "25"
type input "19"
type input "11"
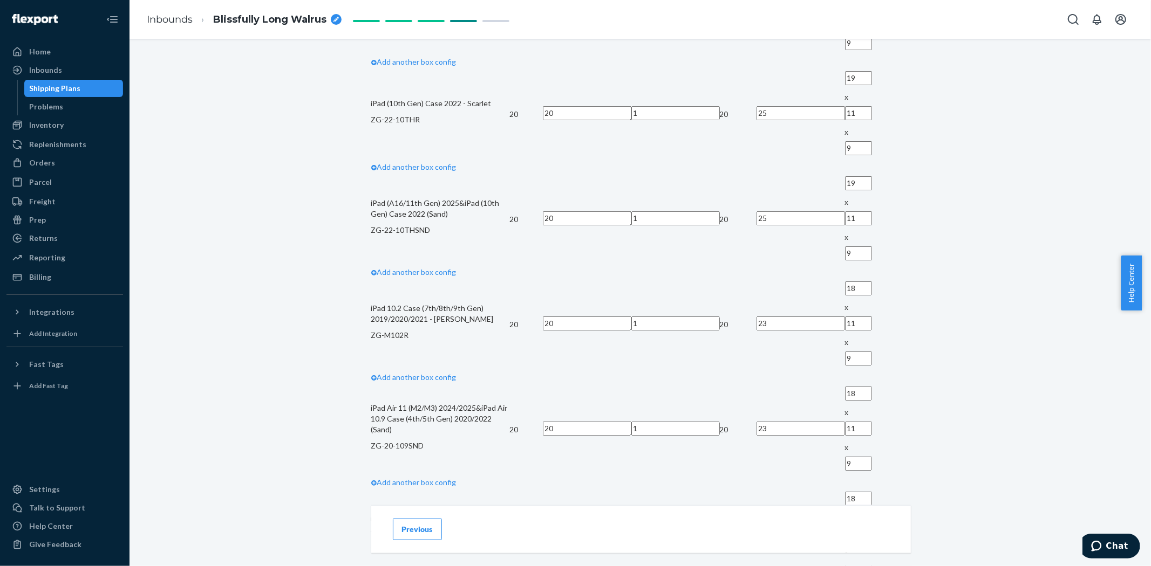
type input "9"
click at [865, 263] on div "How will your shipment be packed? One SKU per box Inbound each SKU in 5 or more…" at bounding box center [641, 330] width 540 height 1138
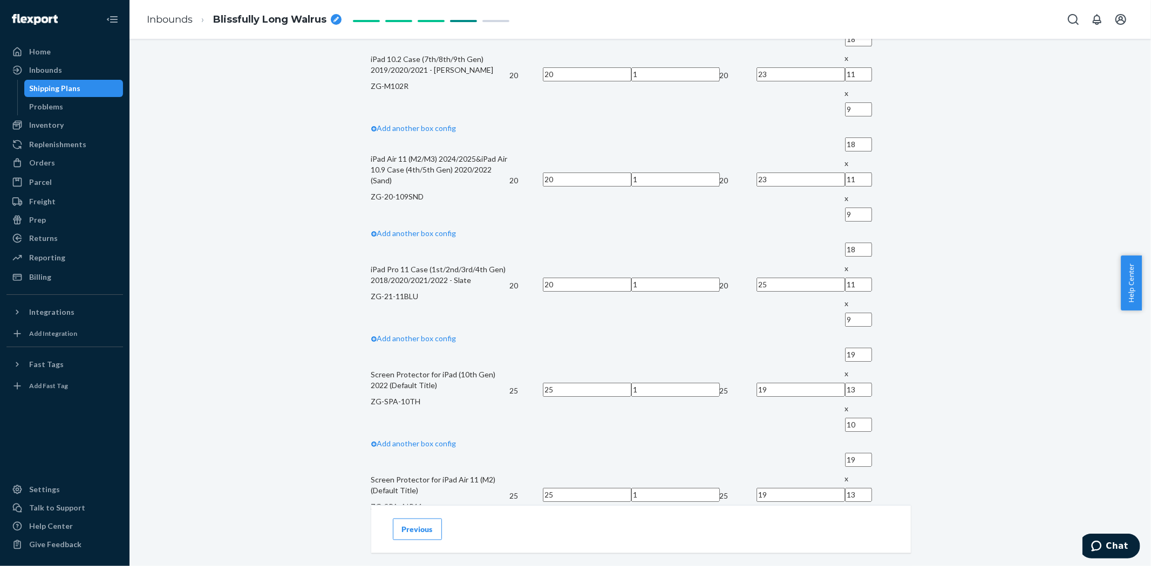
scroll to position [959, 0]
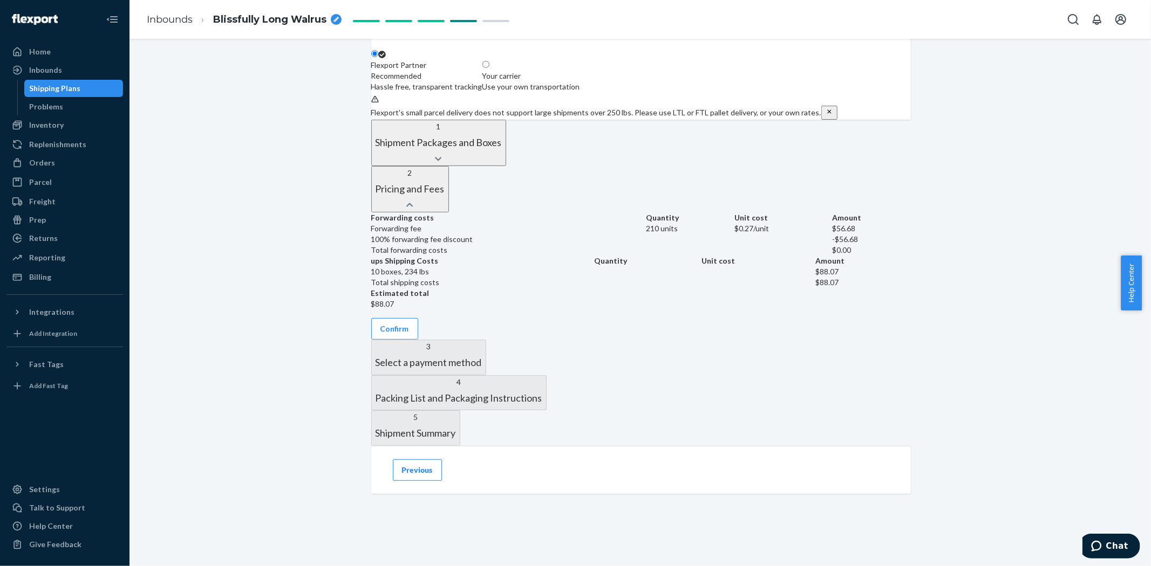
scroll to position [518, 0]
click at [418, 318] on button "Confirm" at bounding box center [394, 329] width 47 height 22
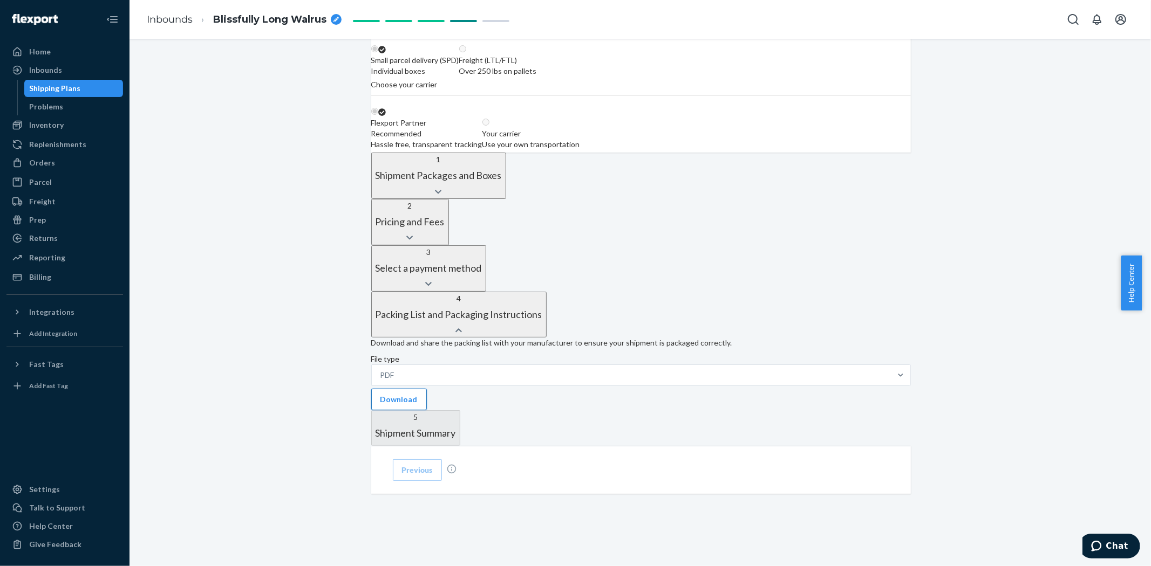
click at [427, 389] on button "Download" at bounding box center [399, 400] width 56 height 22
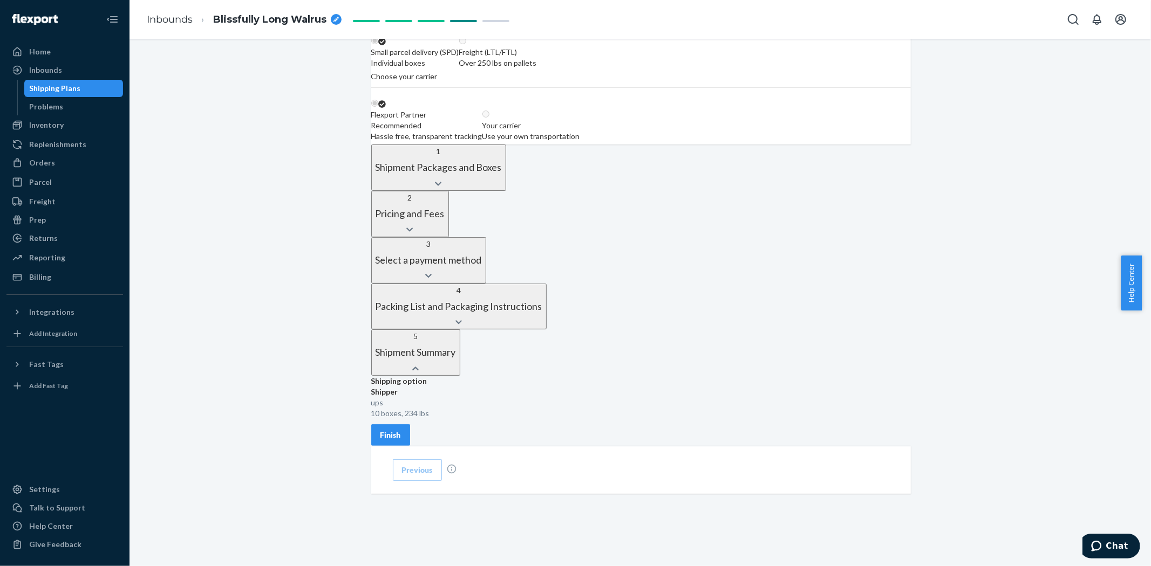
scroll to position [286, 0]
click at [401, 430] on div "Finish" at bounding box center [390, 435] width 21 height 11
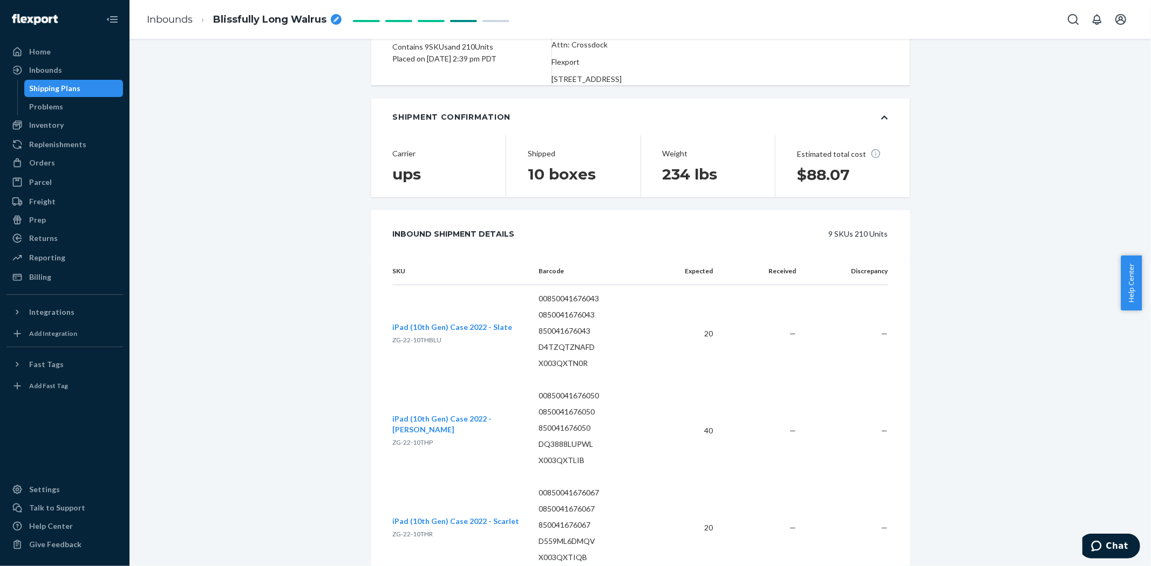
scroll to position [0, 0]
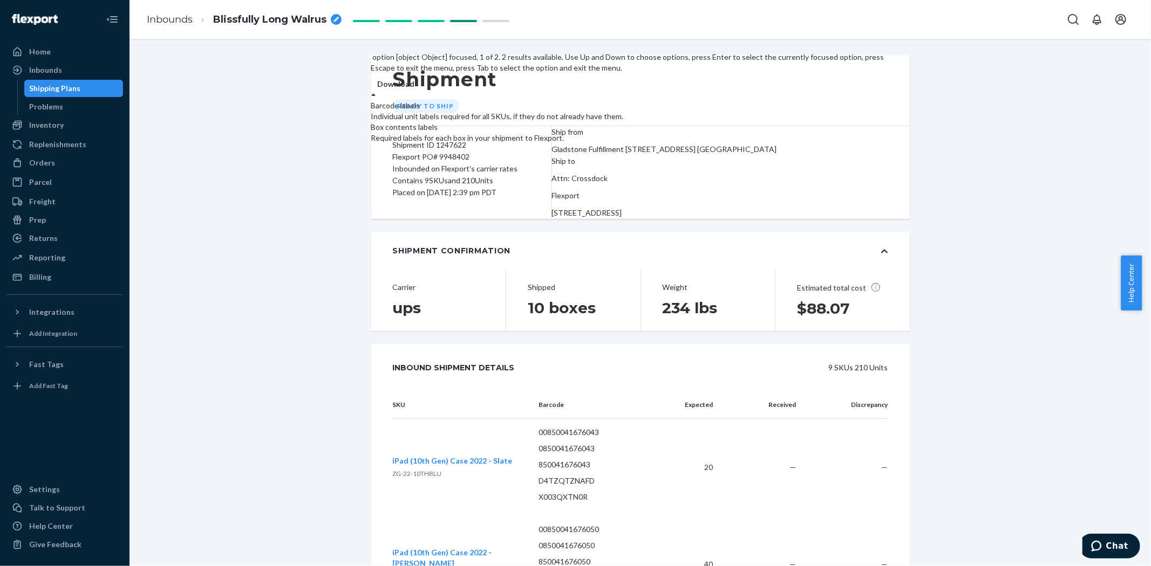
click at [415, 90] on label "Download" at bounding box center [396, 84] width 37 height 11
click at [844, 144] on div "Required labels for each box in your shipment to Flexport." at bounding box center [629, 138] width 517 height 11
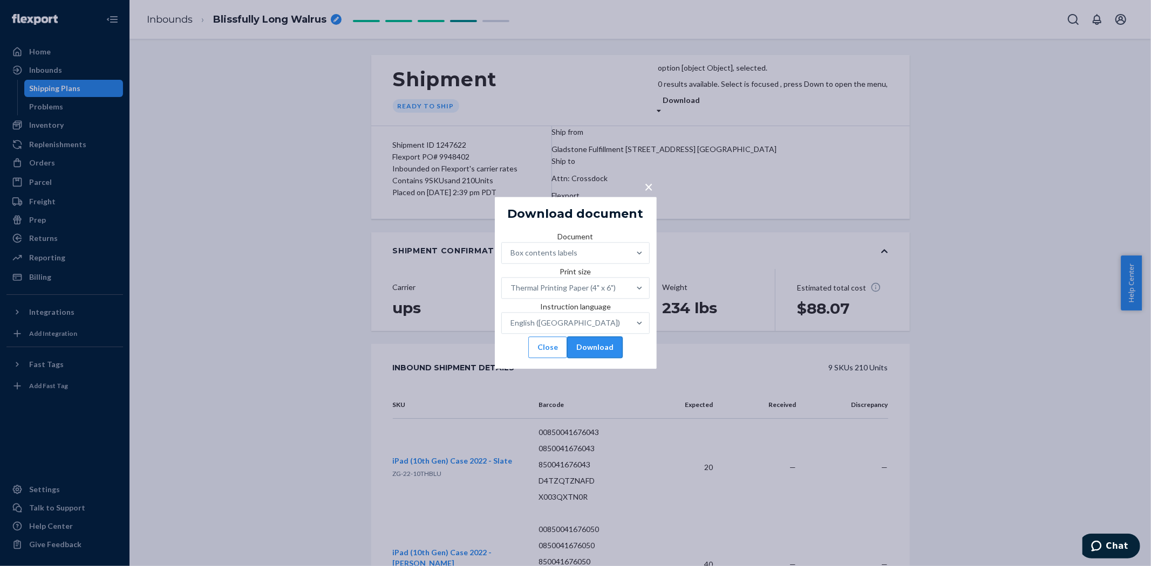
click at [611, 359] on button "Download" at bounding box center [595, 348] width 56 height 22
click at [535, 359] on button "Close" at bounding box center [547, 348] width 39 height 22
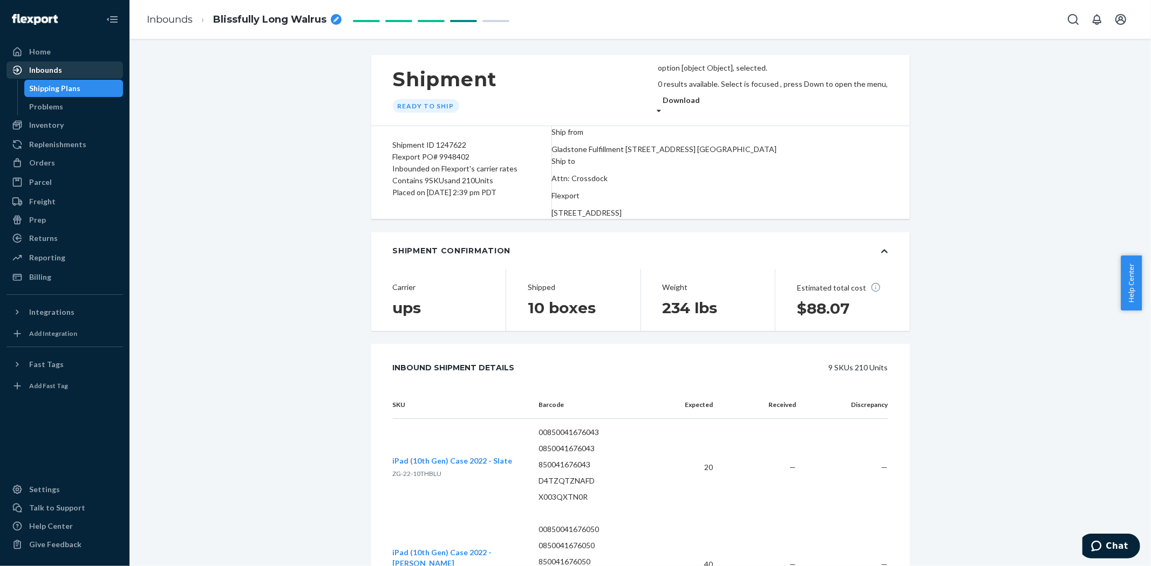
click at [42, 63] on div "Inbounds" at bounding box center [65, 70] width 114 height 15
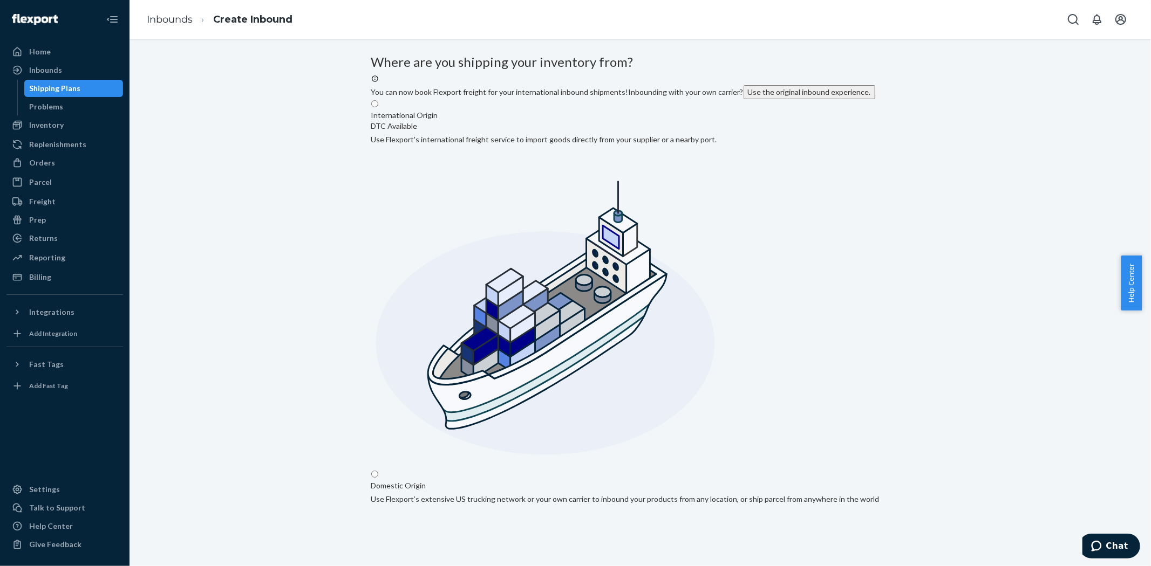
click at [378, 471] on input "Domestic Origin Use Flexport’s extensive US trucking network or your own carrie…" at bounding box center [374, 474] width 7 height 7
radio input "true"
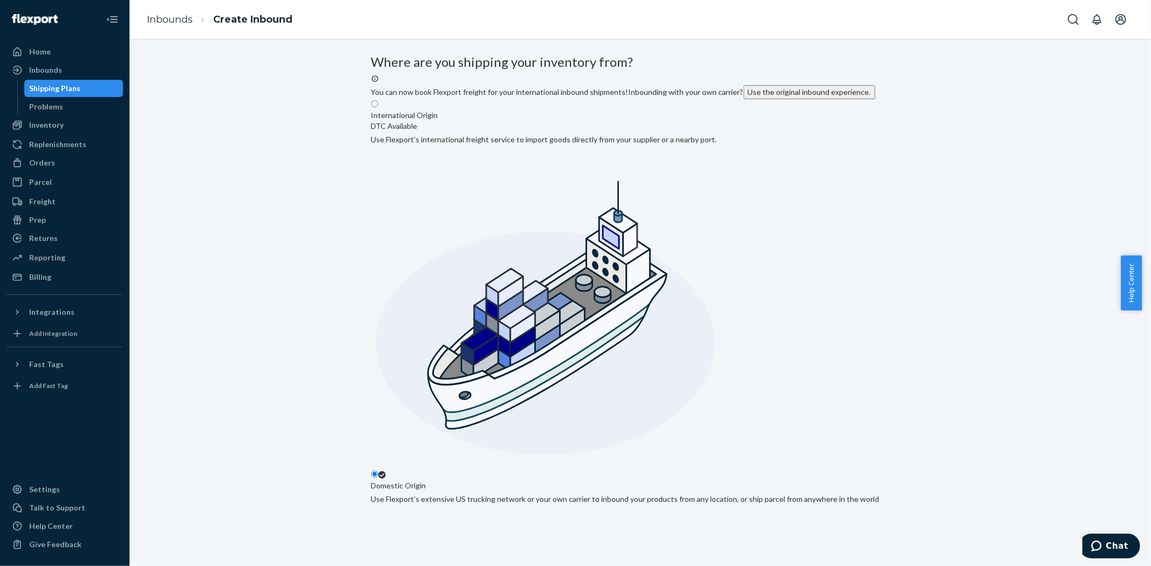
type input "Gladstone Fulfillment"
type input "[STREET_ADDRESS]"
type input "Unit A"
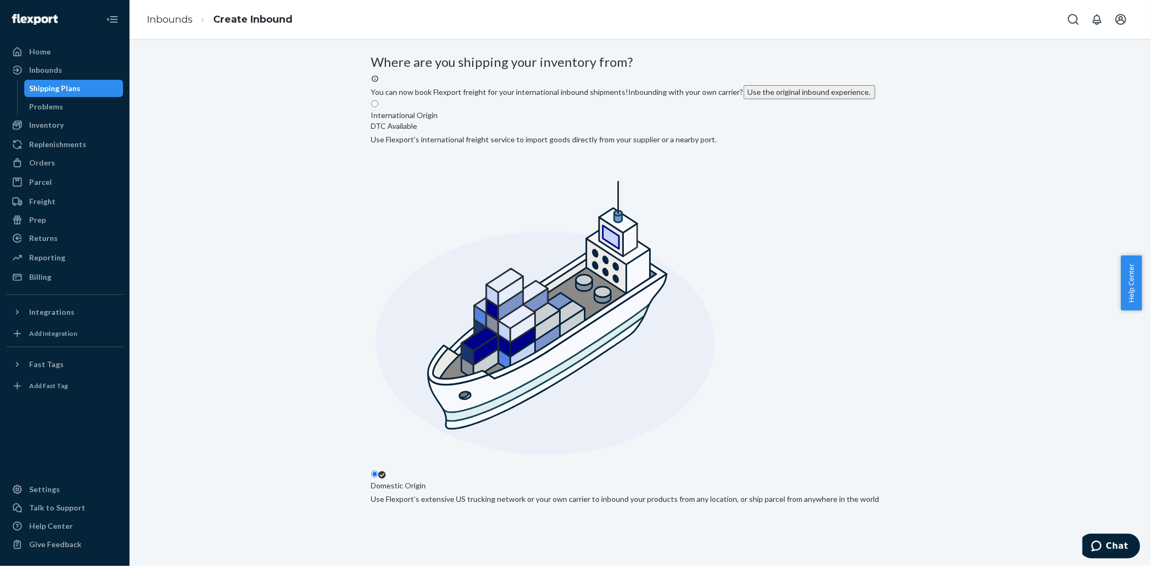
type input "[GEOGRAPHIC_DATA]"
type input "CA"
type input "91761"
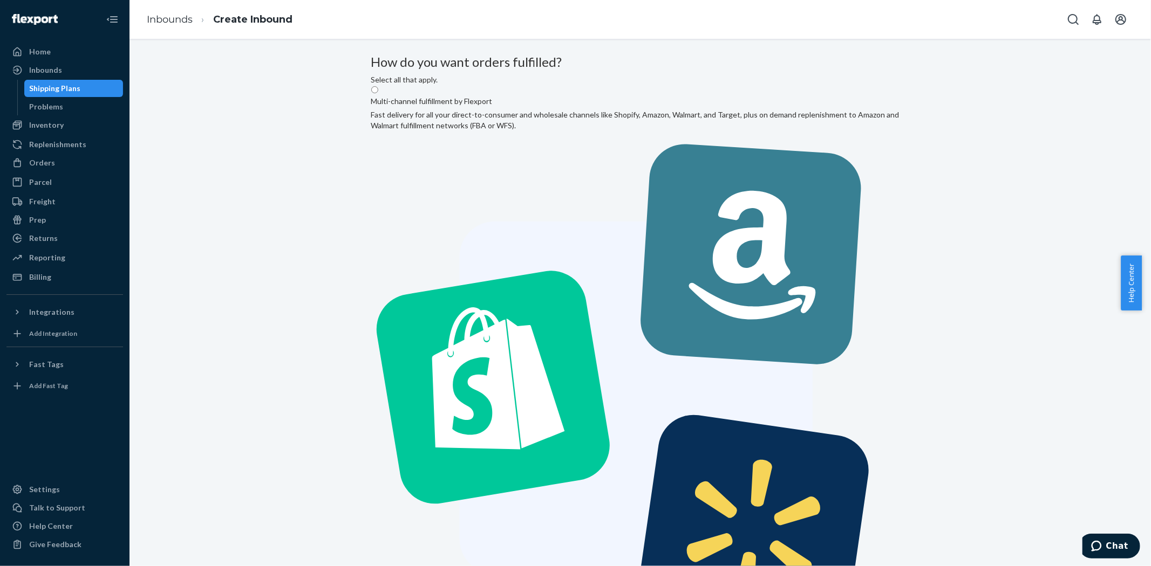
click at [608, 169] on label "Multi-channel fulfillment by Flexport Fast delivery for all your direct-to-cons…" at bounding box center [640, 378] width 538 height 587
click at [378, 93] on input "Multi-channel fulfillment by Flexport Fast delivery for all your direct-to-cons…" at bounding box center [374, 89] width 7 height 7
radio input "true"
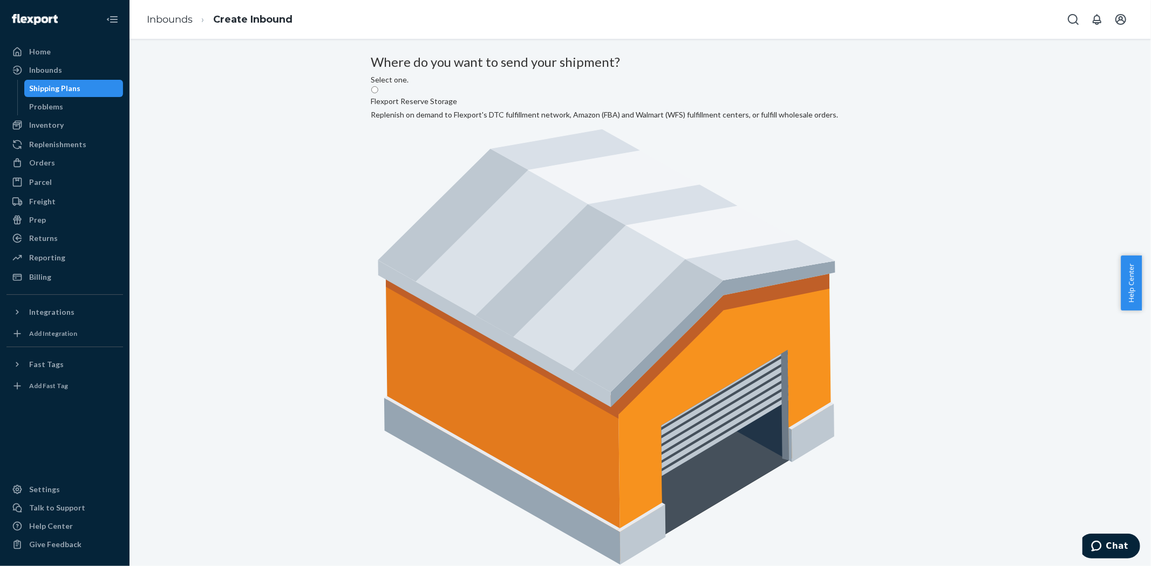
radio input "true"
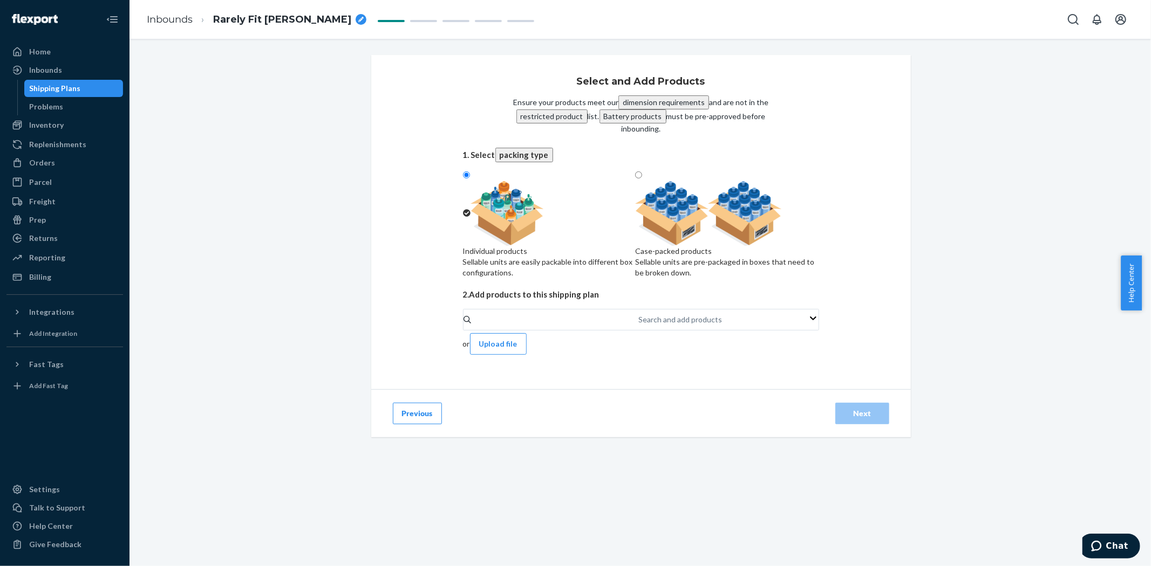
click at [737, 246] on div "Case-packed products Sellable units are pre-packaged in boxes that need to be b…" at bounding box center [726, 262] width 183 height 32
click at [642, 179] on input "Case-packed products Sellable units are pre-packaged in boxes that need to be b…" at bounding box center [638, 175] width 7 height 7
radio input "true"
radio input "false"
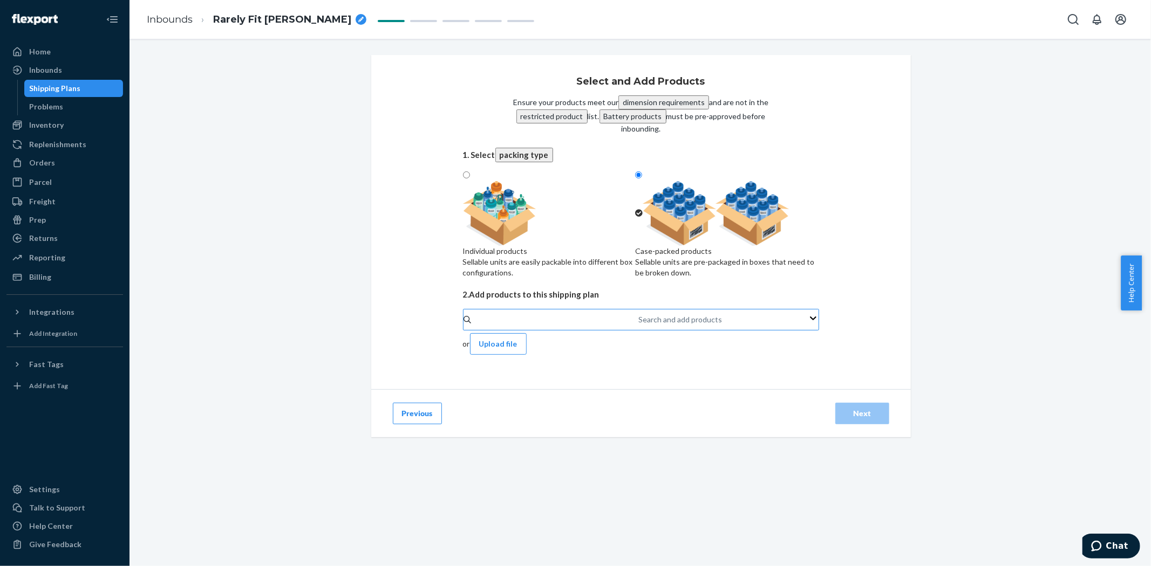
click at [639, 323] on div "Search and add products" at bounding box center [639, 320] width 1 height 11
click at [639, 323] on input "Search and add products" at bounding box center [639, 320] width 1 height 11
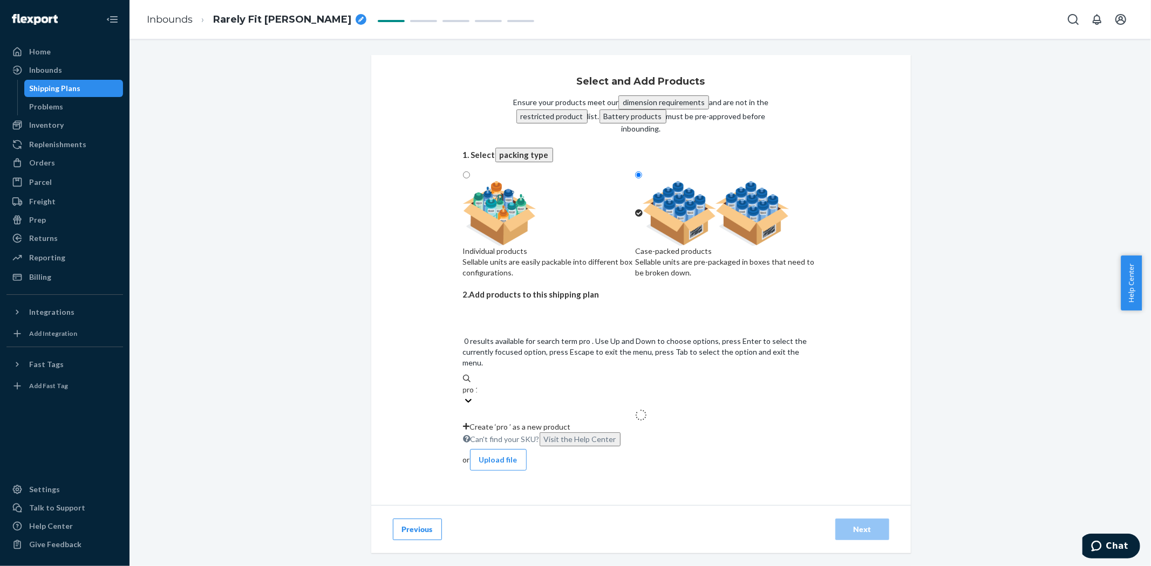
type input "pro 11"
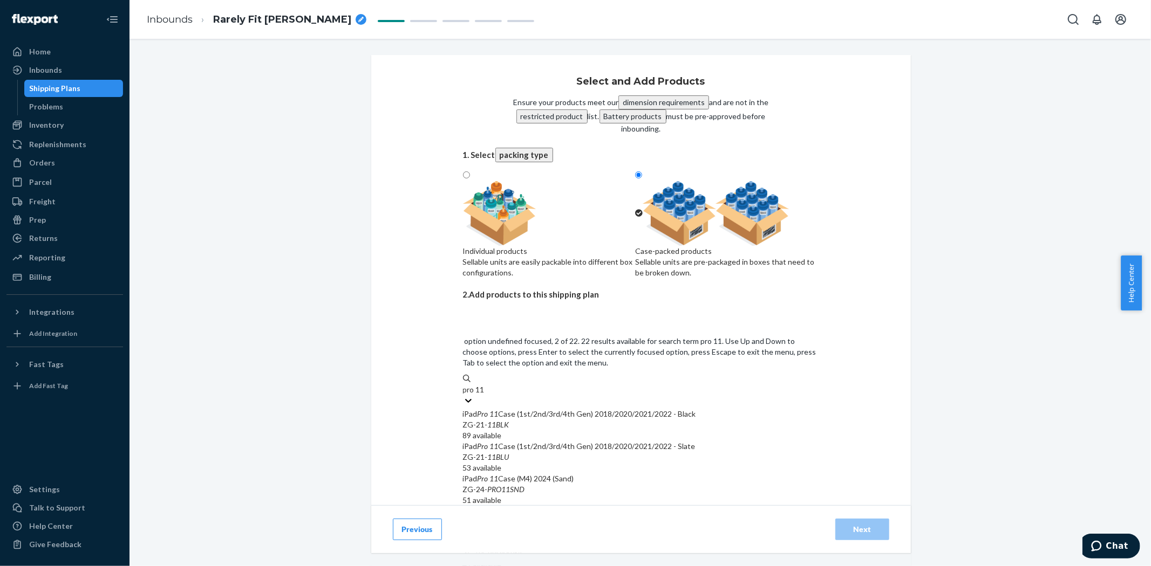
scroll to position [60, 0]
click at [509, 506] on div "iPad Pro 11 Case (5th Gen) 2024 (Default Title)" at bounding box center [641, 511] width 356 height 11
click at [486, 395] on input "pro 11" at bounding box center [474, 390] width 23 height 11
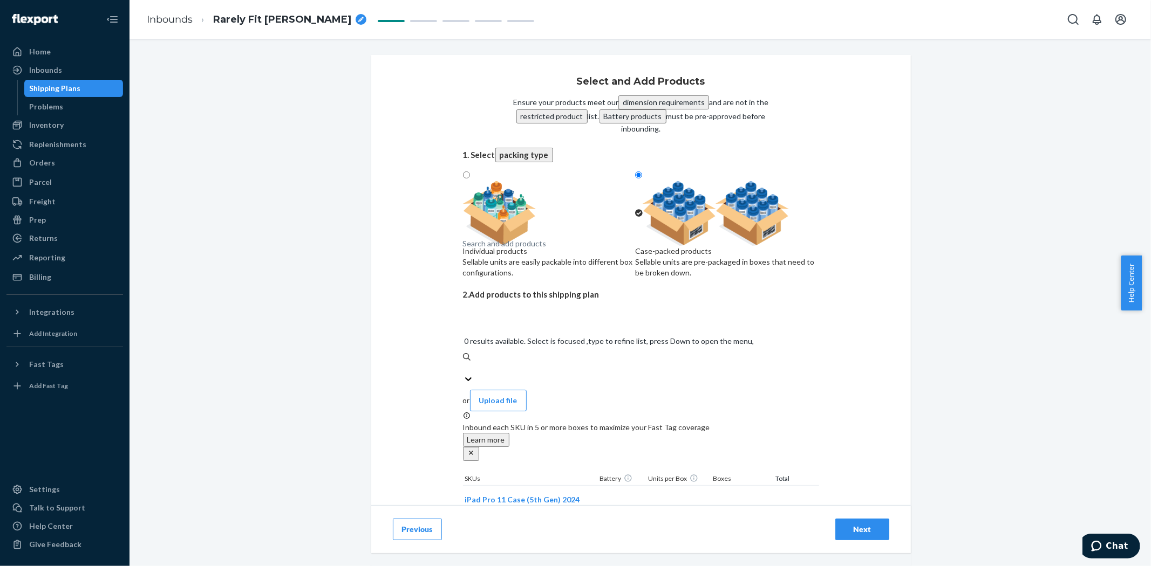
click at [494, 249] on div "Search and add products" at bounding box center [505, 243] width 84 height 11
click at [464, 363] on input "0 results available. Select is focused ,type to refine list, press Down to open…" at bounding box center [463, 368] width 1 height 11
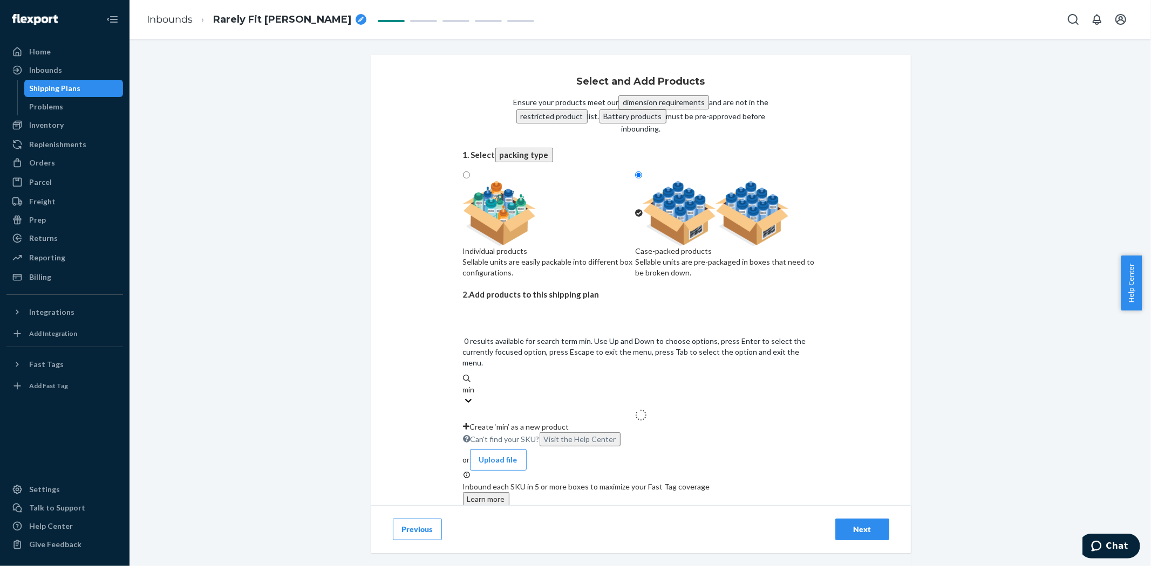
type input "mini"
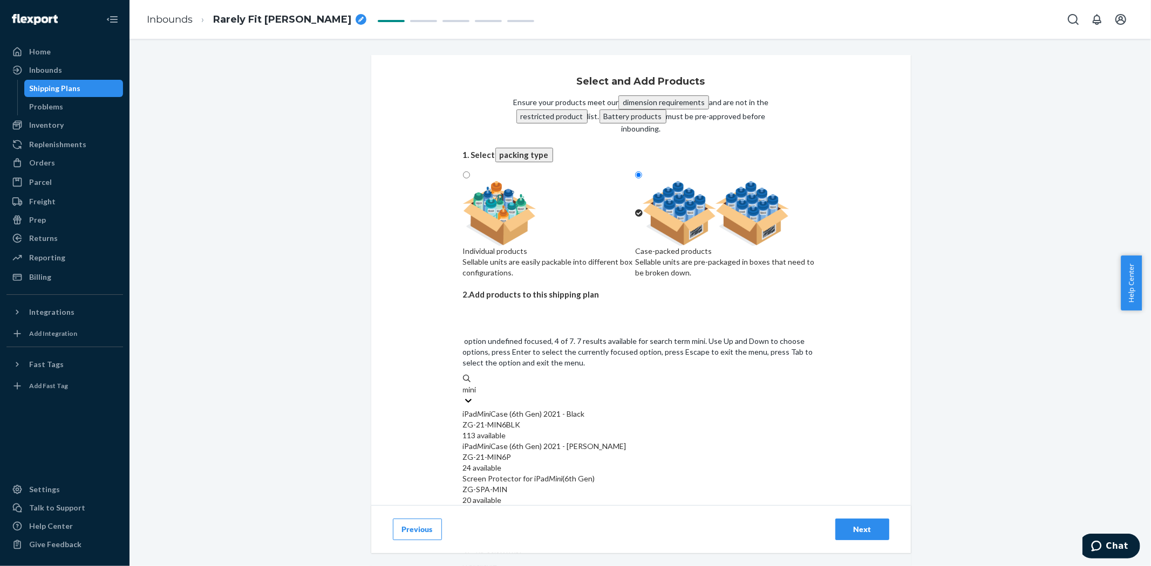
click at [511, 517] on div "ZG-21-MIN6BLU" at bounding box center [641, 522] width 356 height 11
click at [478, 395] on input "mini" at bounding box center [470, 390] width 15 height 11
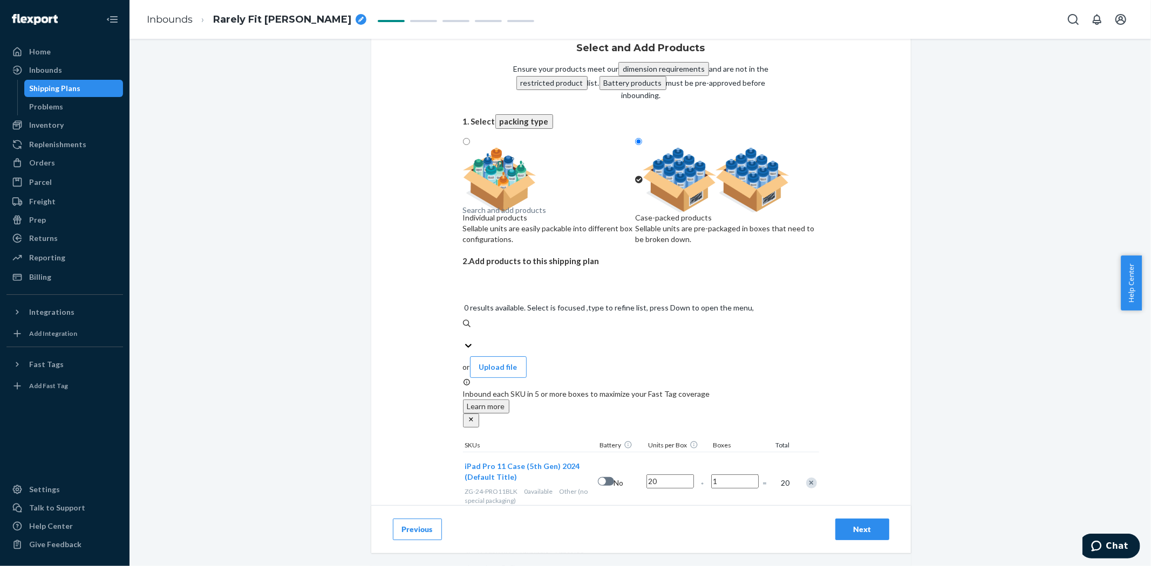
scroll to position [44, 0]
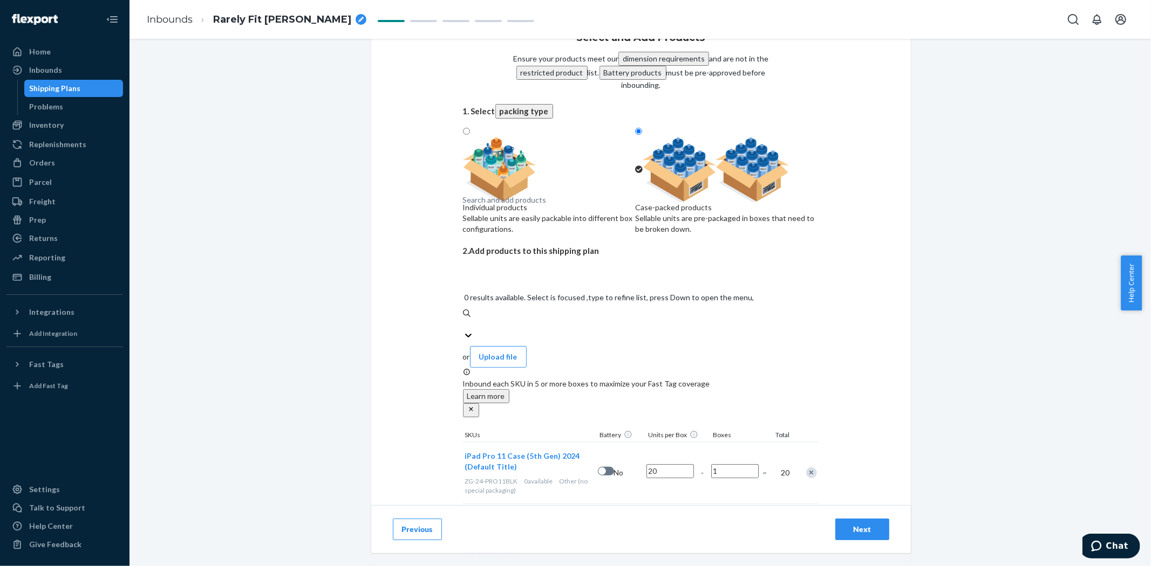
click at [718, 465] on input "1" at bounding box center [734, 472] width 47 height 14
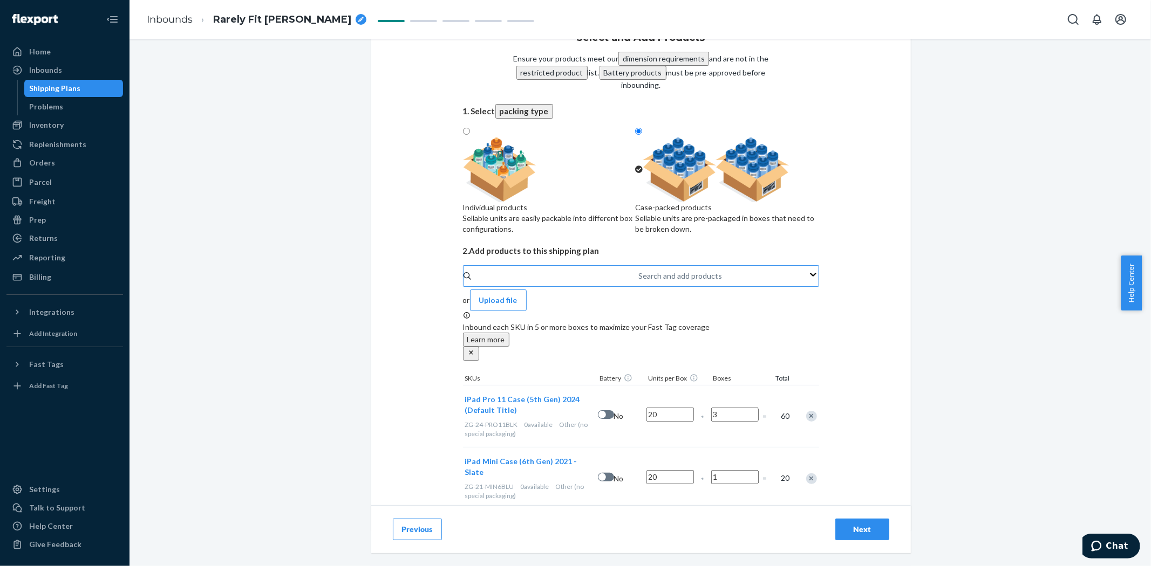
type input "3"
click at [719, 470] on input "1" at bounding box center [734, 477] width 47 height 14
type input "3"
click at [839, 347] on div "Select and Add Products Ensure your products meet our dimension requirements an…" at bounding box center [641, 271] width 540 height 520
click at [849, 526] on div "Next" at bounding box center [862, 529] width 36 height 11
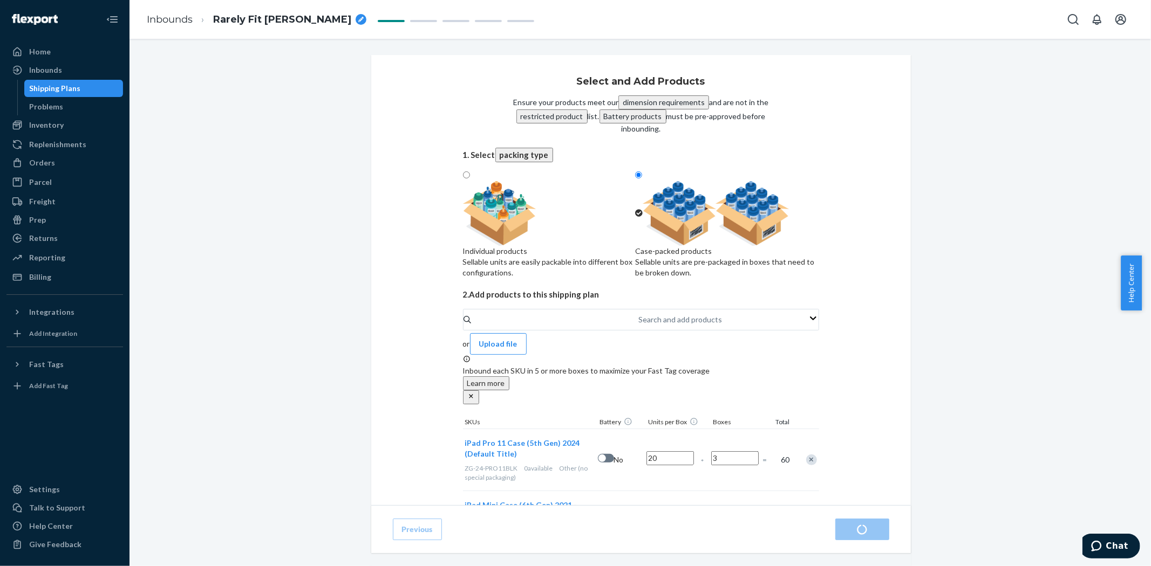
radio input "true"
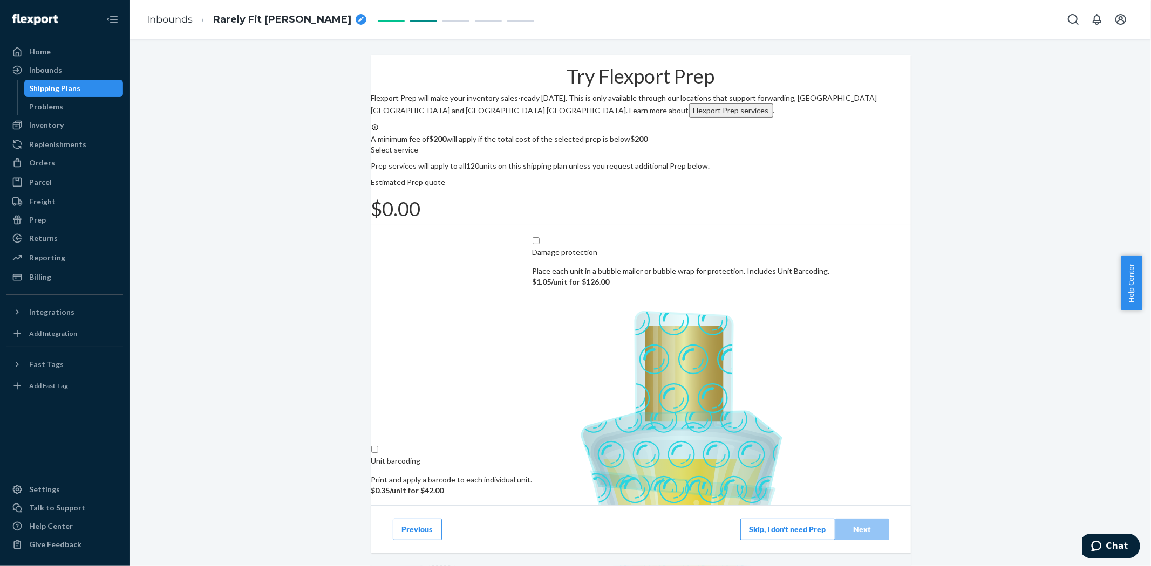
click at [741, 526] on button "Skip, I don't need Prep" at bounding box center [787, 530] width 95 height 22
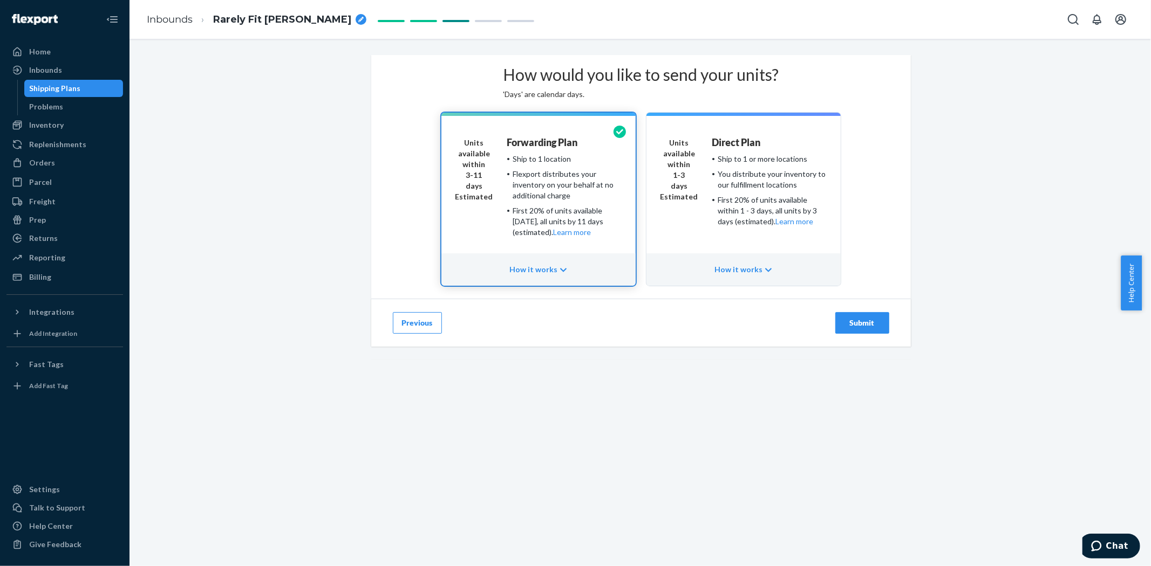
click at [496, 286] on button "Units available within 3-11 days Estimated Forwarding Plan Ship to 1 location F…" at bounding box center [538, 199] width 194 height 173
click at [867, 329] on div "Submit" at bounding box center [862, 323] width 36 height 11
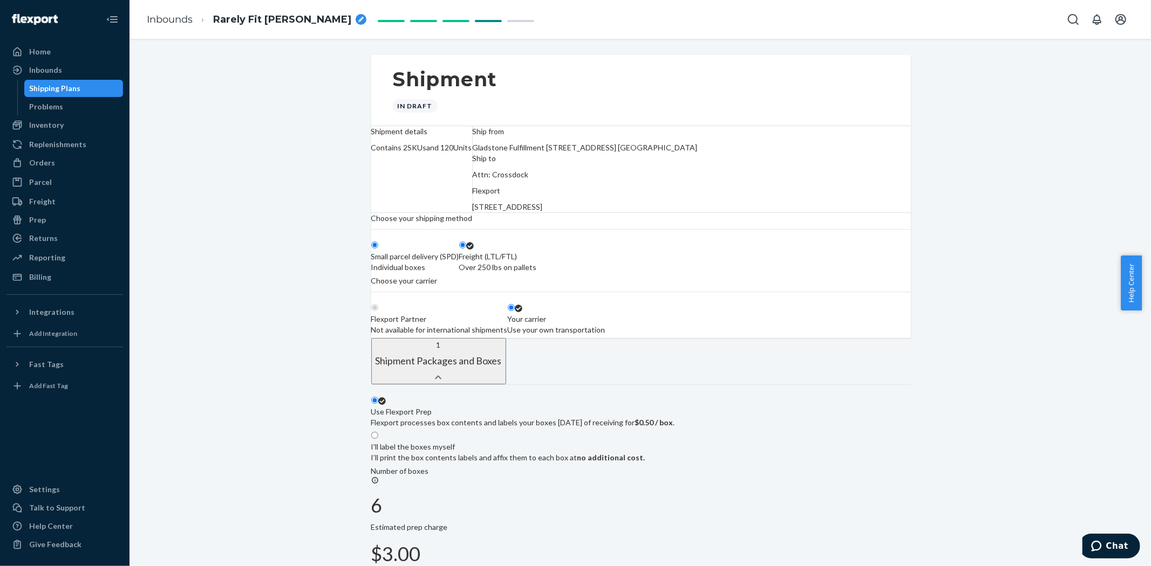
radio input "true"
radio input "false"
radio input "true"
radio input "false"
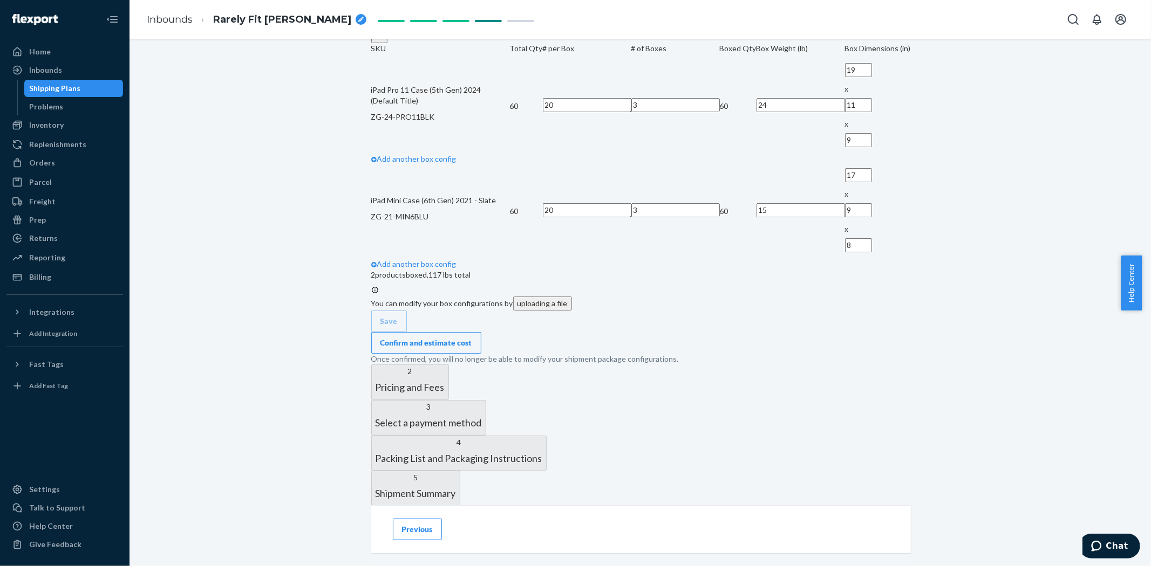
scroll to position [479, 0]
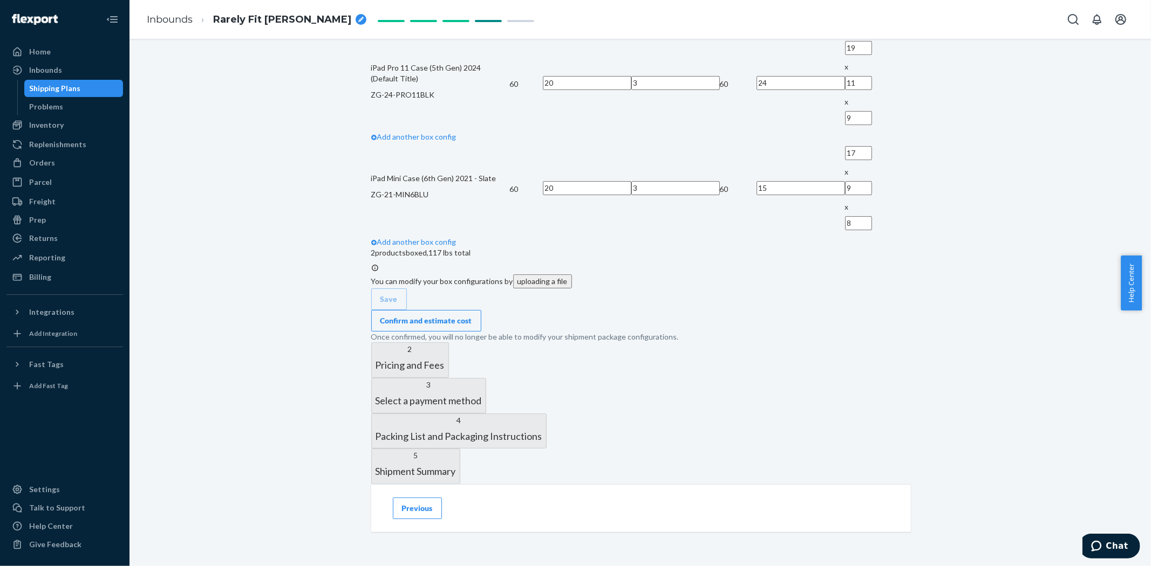
click at [472, 326] on div "Confirm and estimate cost" at bounding box center [426, 321] width 92 height 11
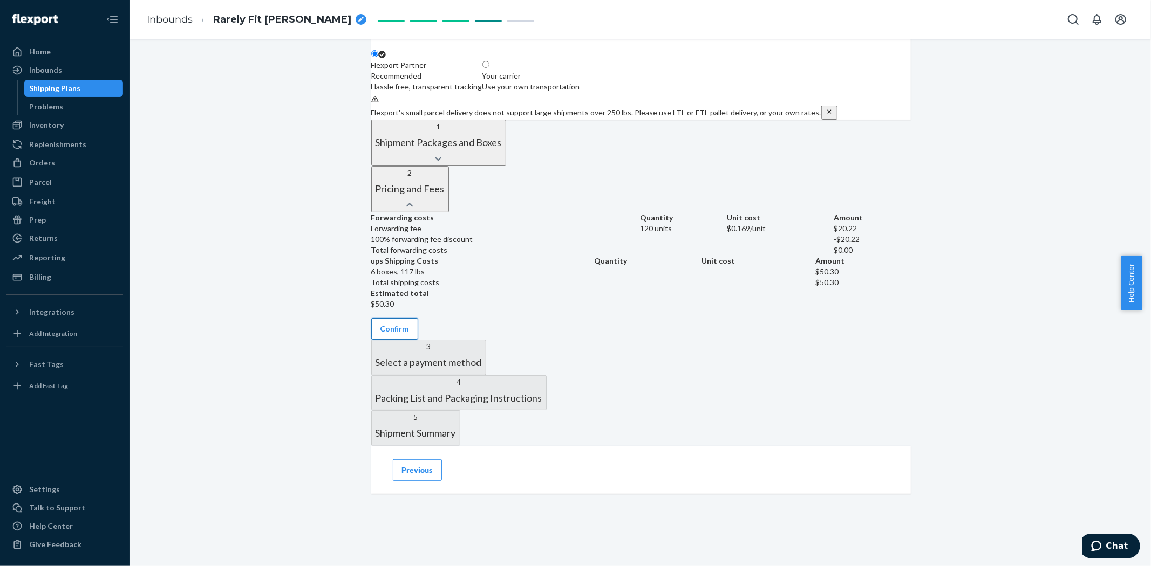
click at [418, 321] on button "Confirm" at bounding box center [394, 329] width 47 height 22
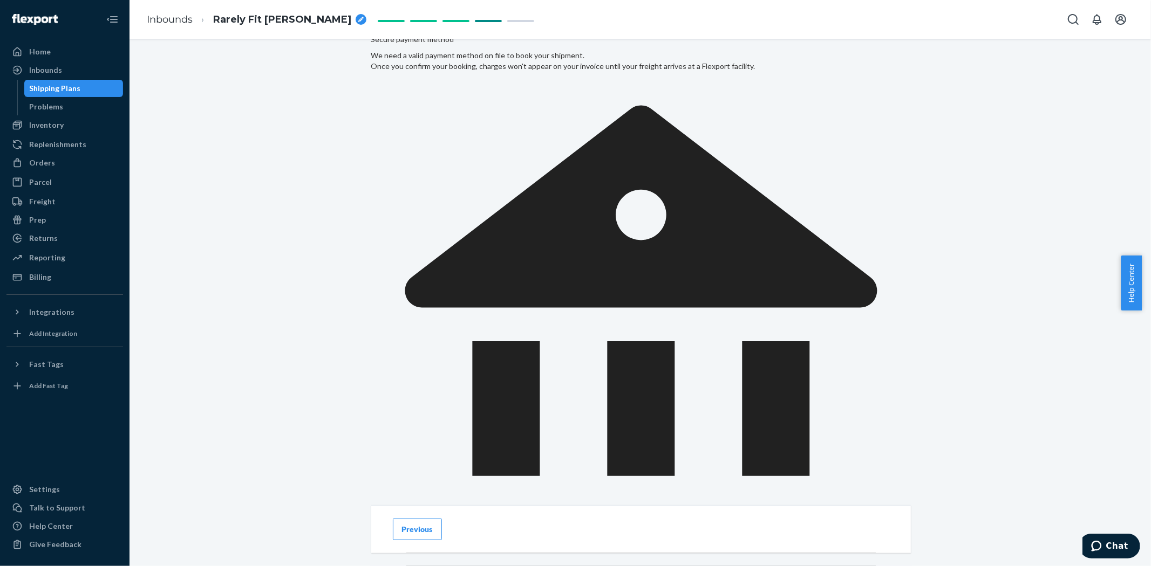
scroll to position [397, 0]
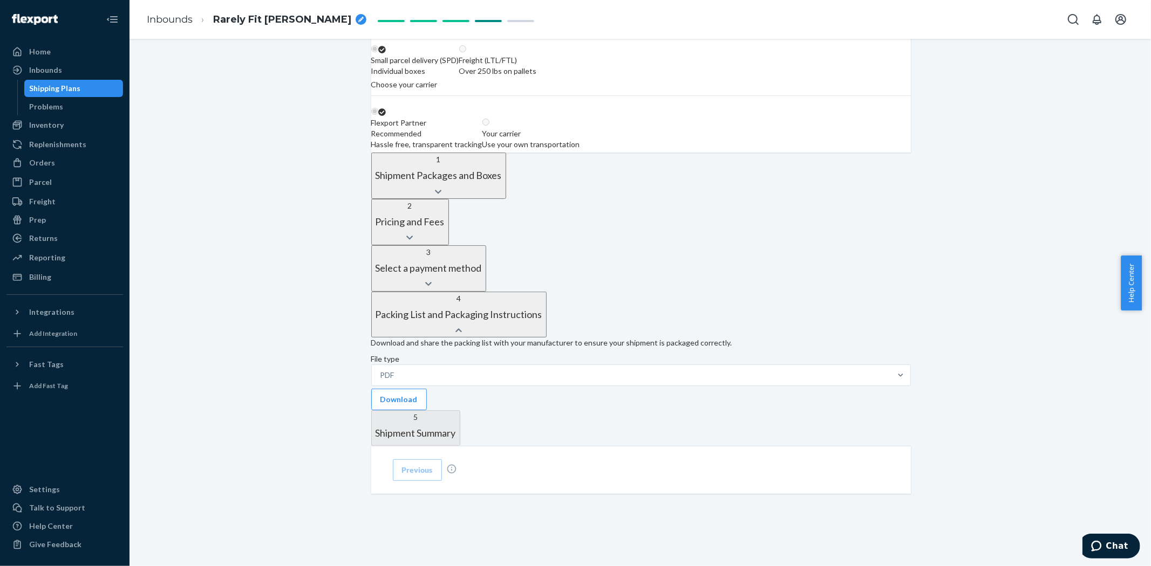
scroll to position [326, 0]
click at [427, 389] on button "Download" at bounding box center [399, 400] width 56 height 22
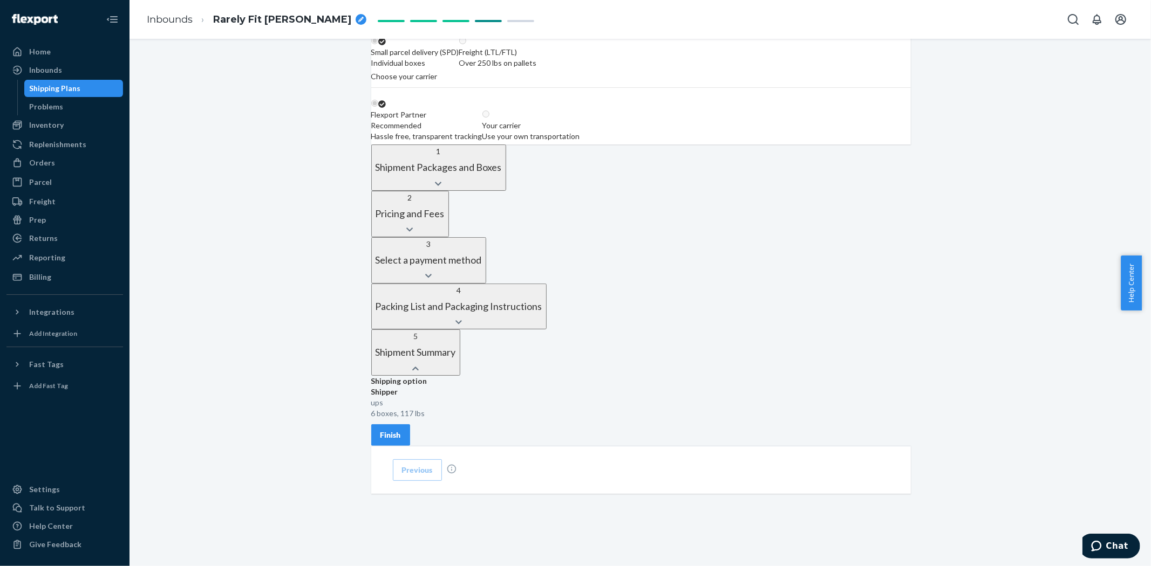
scroll to position [286, 0]
click at [401, 430] on div "Finish" at bounding box center [390, 435] width 21 height 11
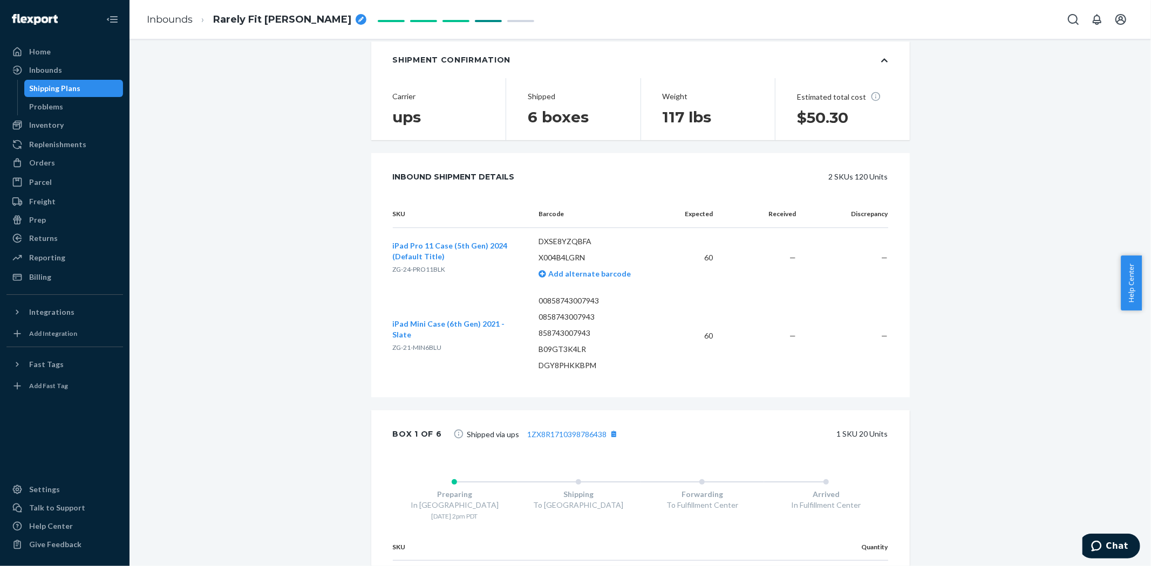
scroll to position [0, 0]
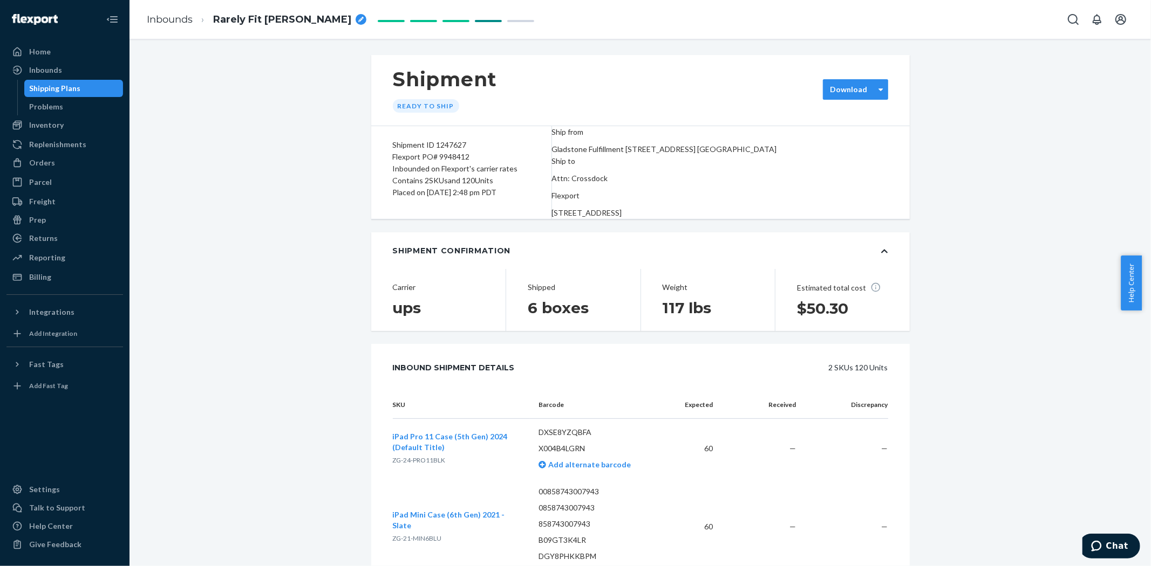
click at [852, 88] on label "Download" at bounding box center [848, 89] width 37 height 11
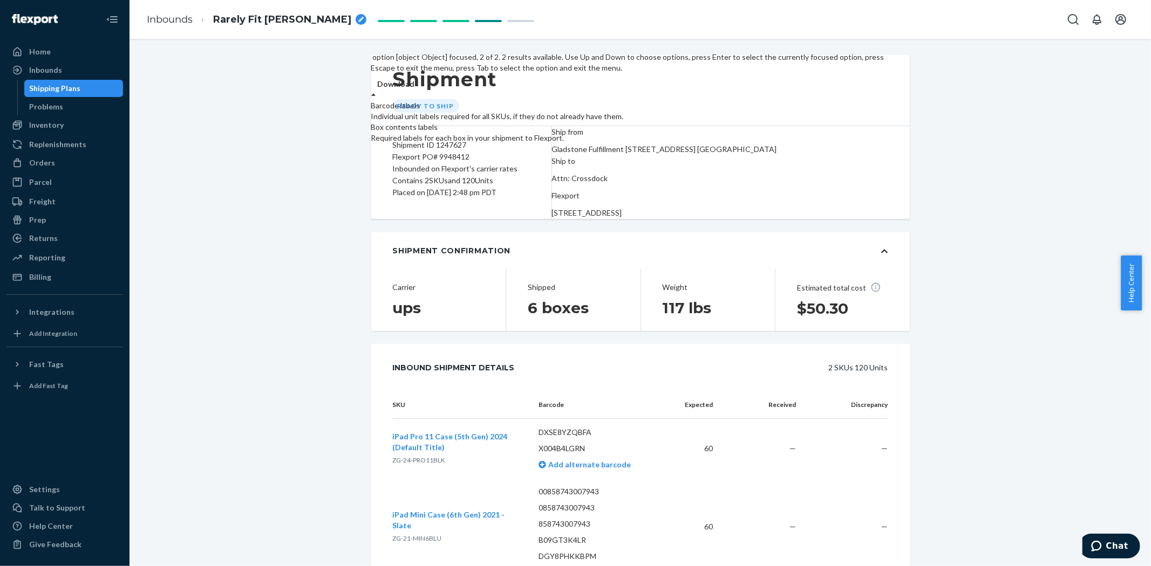
click at [839, 144] on div "Required labels for each box in your shipment to Flexport." at bounding box center [629, 138] width 517 height 11
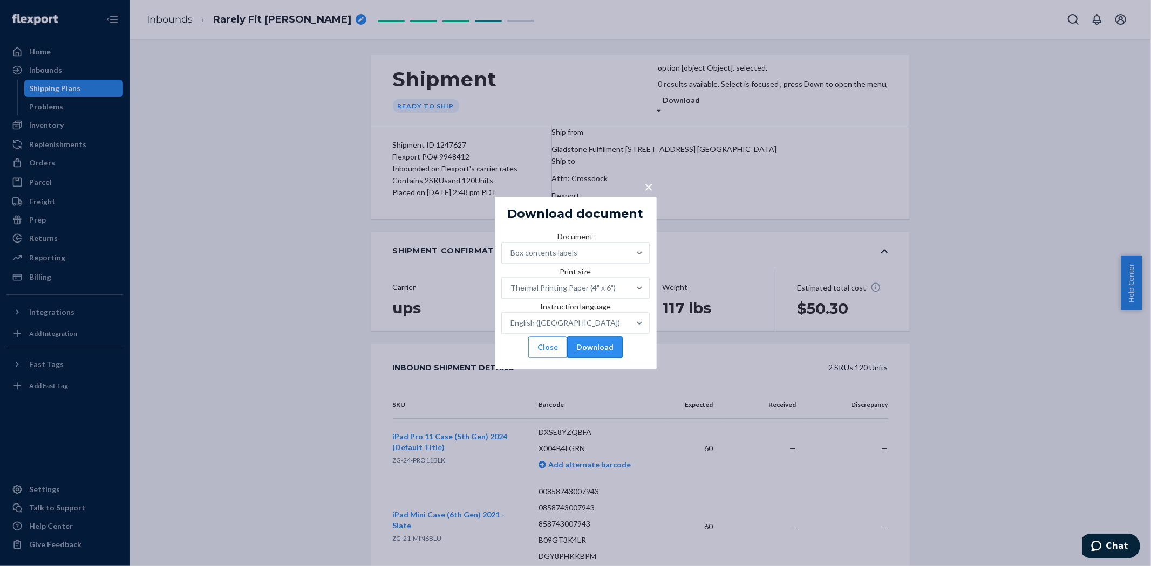
click at [610, 359] on button "Download" at bounding box center [595, 348] width 56 height 22
click at [528, 359] on button "Close" at bounding box center [547, 348] width 39 height 22
